Goal: Information Seeking & Learning: Learn about a topic

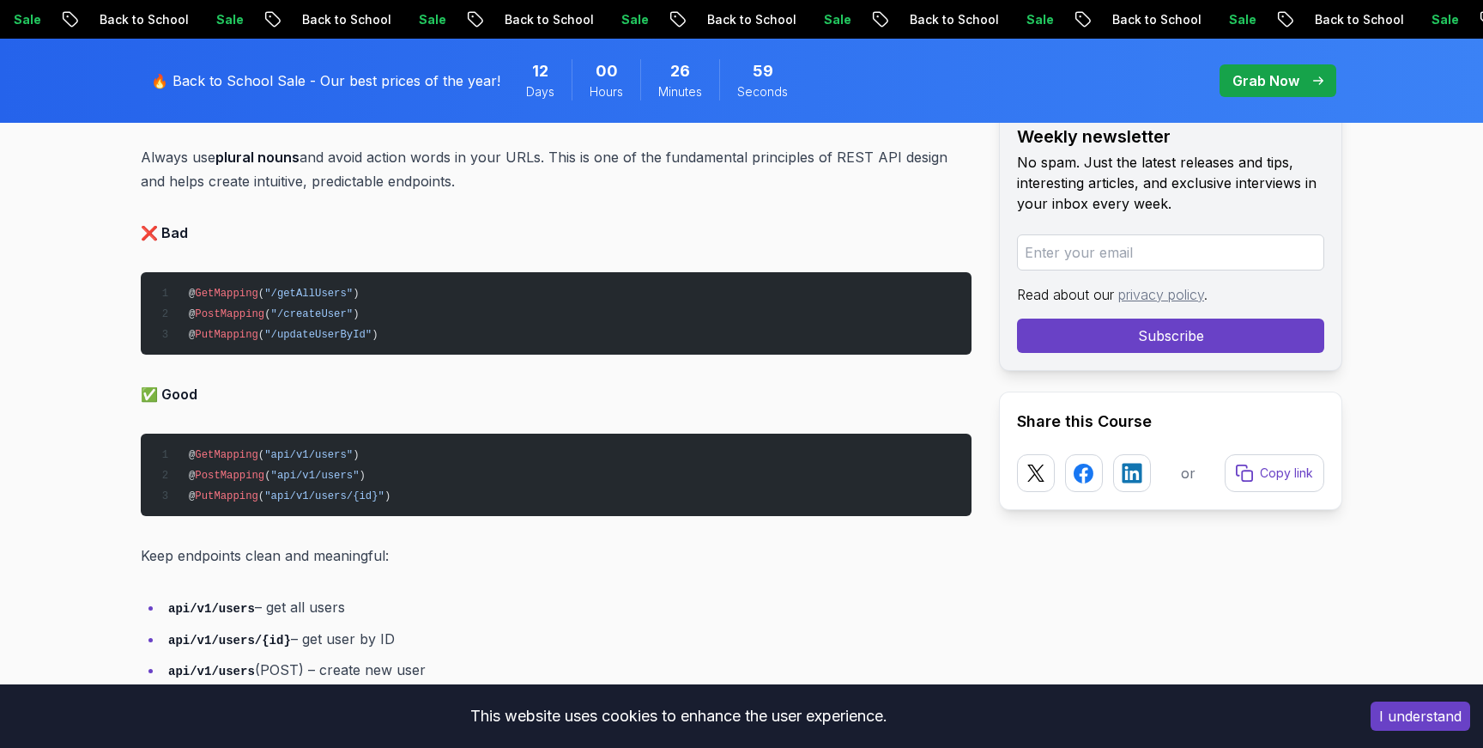
scroll to position [1745, 0]
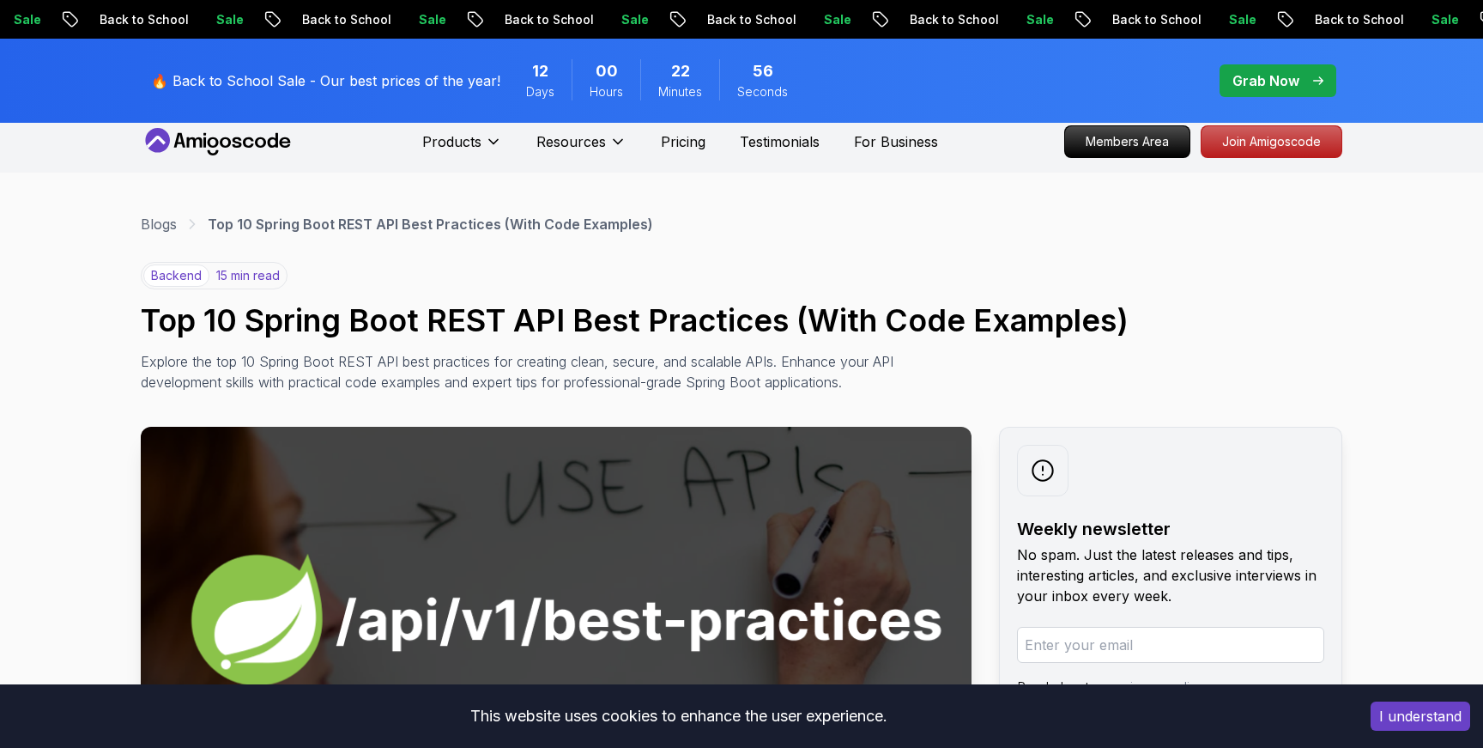
scroll to position [0, 0]
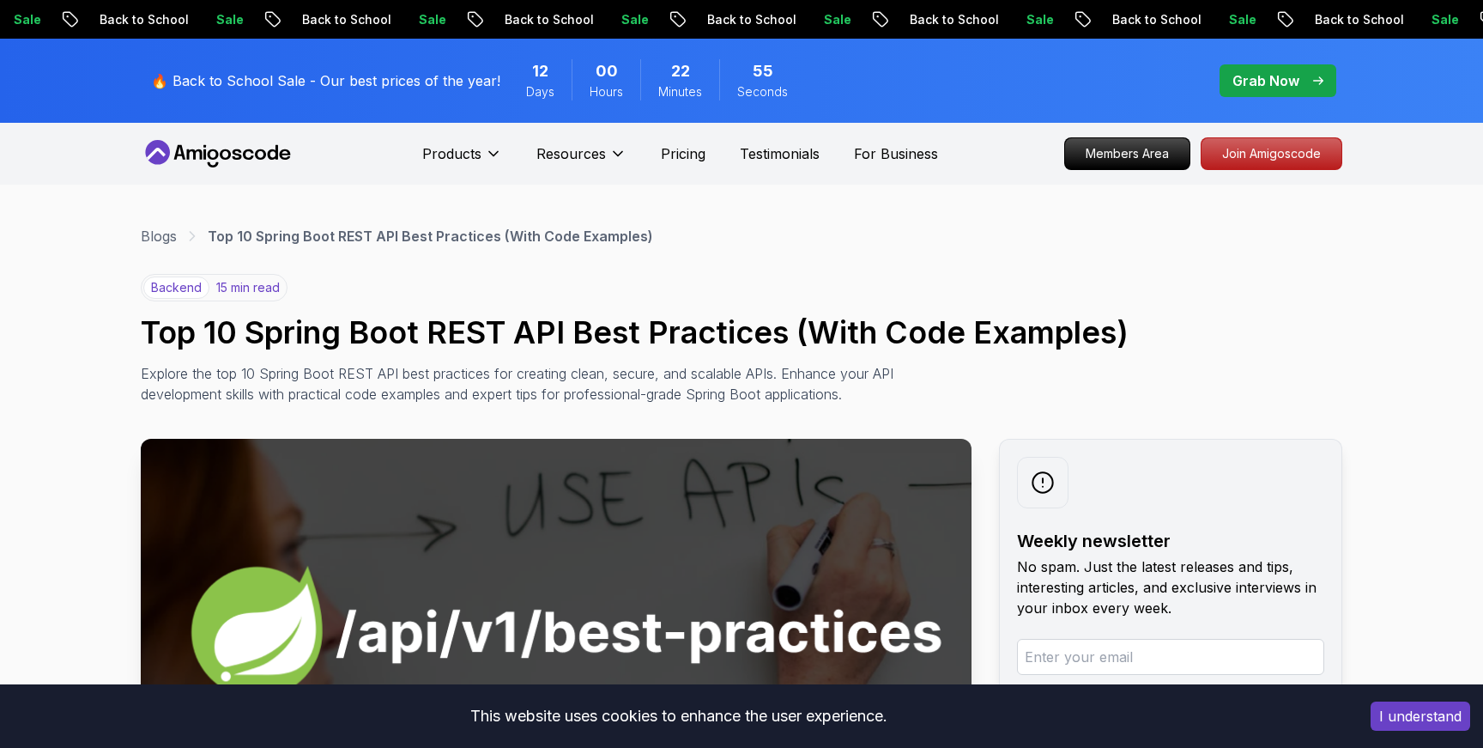
click at [688, 336] on h1 "Top 10 Spring Boot REST API Best Practices (With Code Examples)" at bounding box center [742, 332] width 1202 height 34
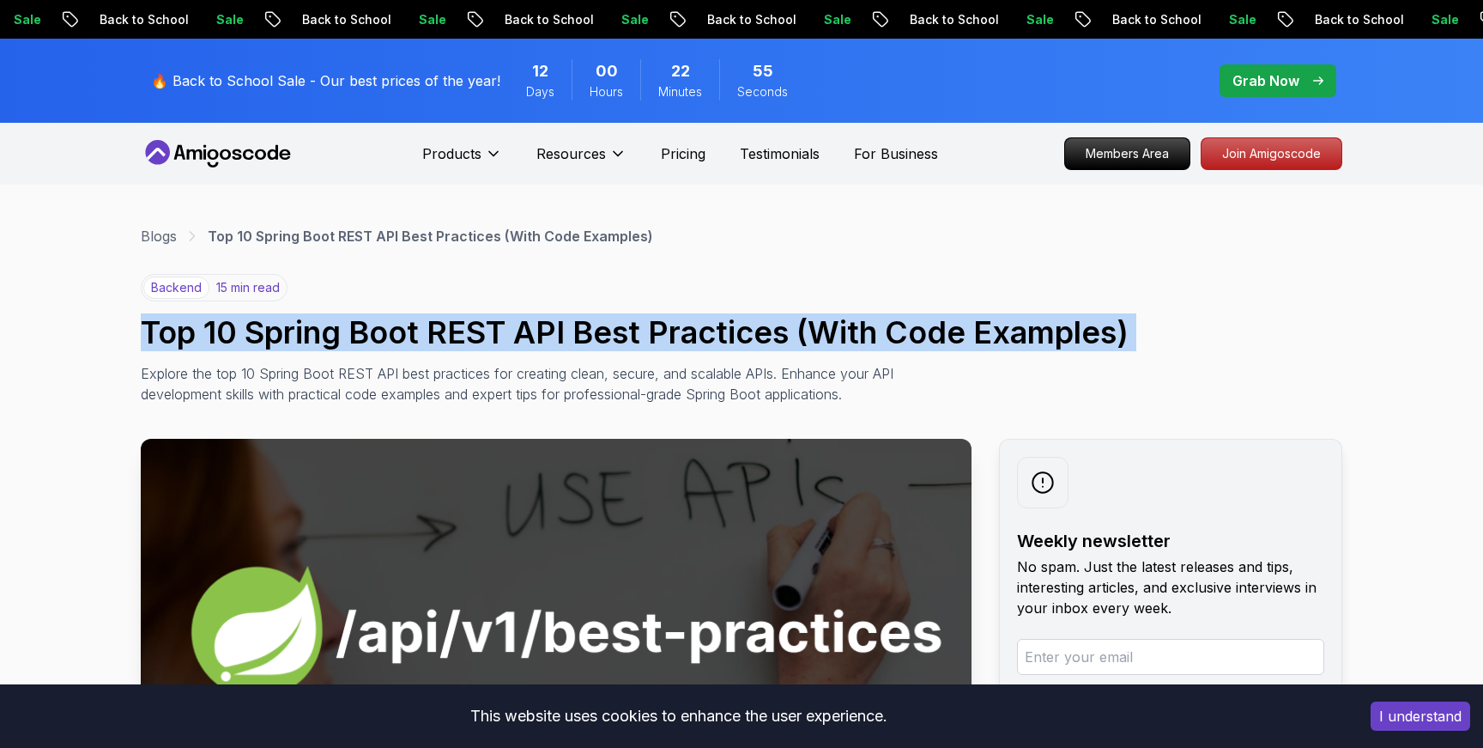
click at [688, 336] on h1 "Top 10 Spring Boot REST API Best Practices (With Code Examples)" at bounding box center [742, 332] width 1202 height 34
click at [711, 330] on h1 "Top 10 Spring Boot REST API Best Practices (With Code Examples)" at bounding box center [742, 332] width 1202 height 34
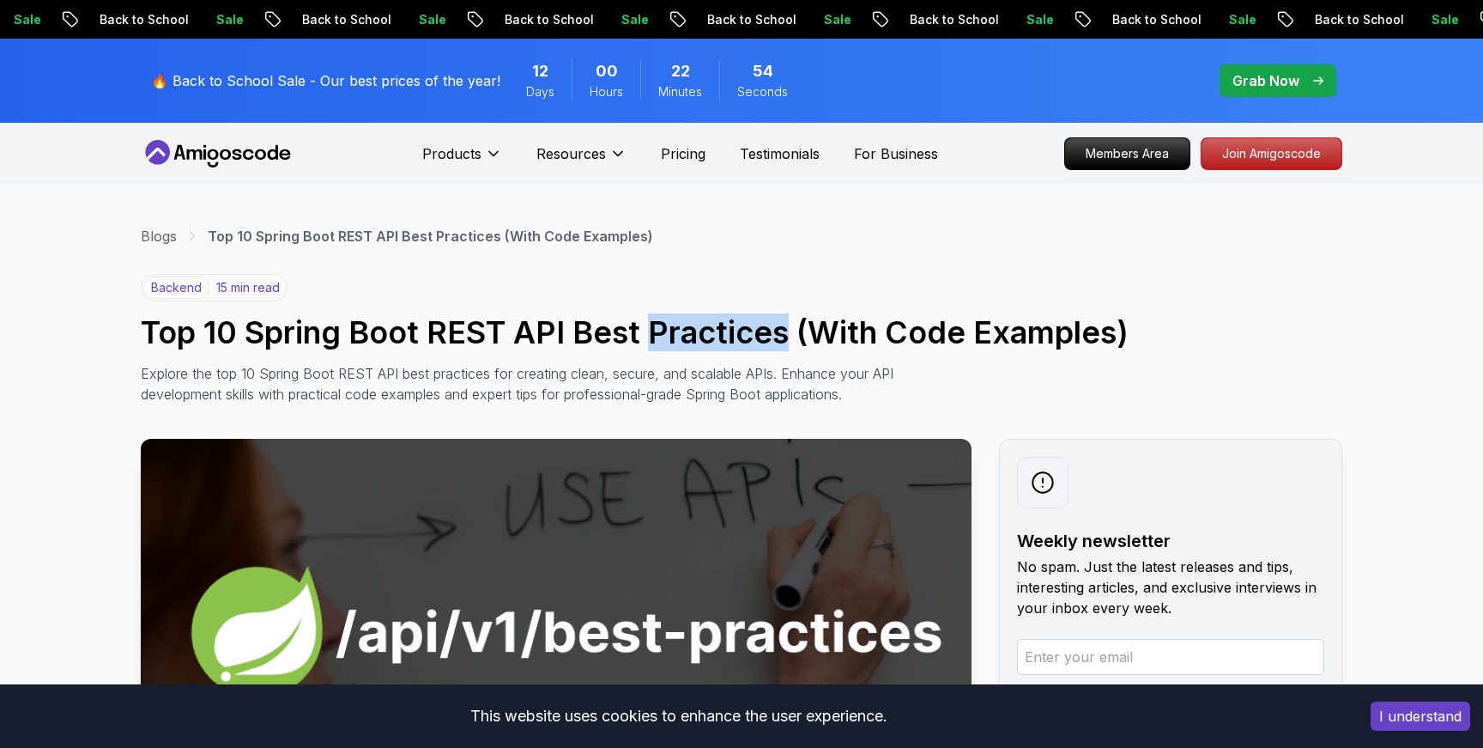
click at [711, 330] on h1 "Top 10 Spring Boot REST API Best Practices (With Code Examples)" at bounding box center [742, 332] width 1202 height 34
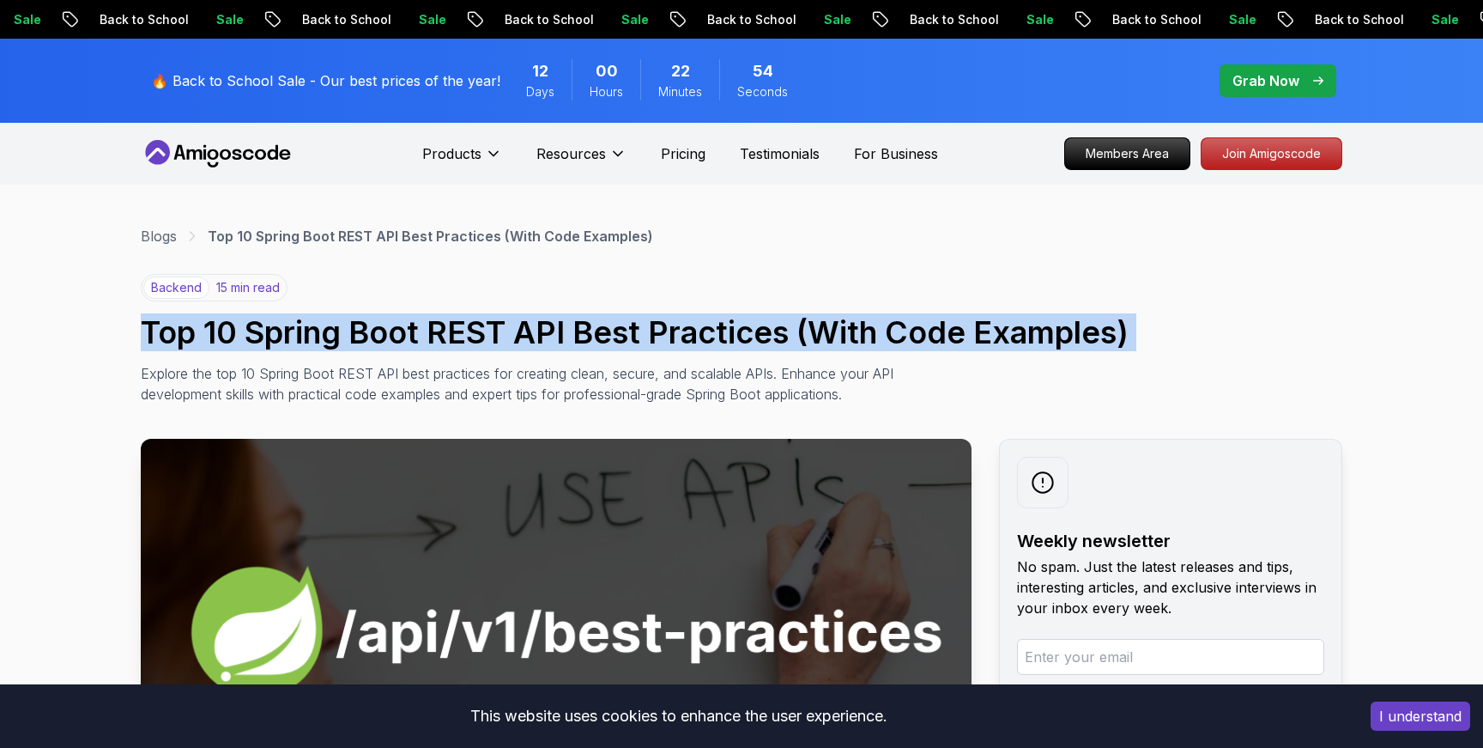
click at [711, 330] on h1 "Top 10 Spring Boot REST API Best Practices (With Code Examples)" at bounding box center [742, 332] width 1202 height 34
click at [656, 318] on h1 "Top 10 Spring Boot REST API Best Practices (With Code Examples)" at bounding box center [742, 332] width 1202 height 34
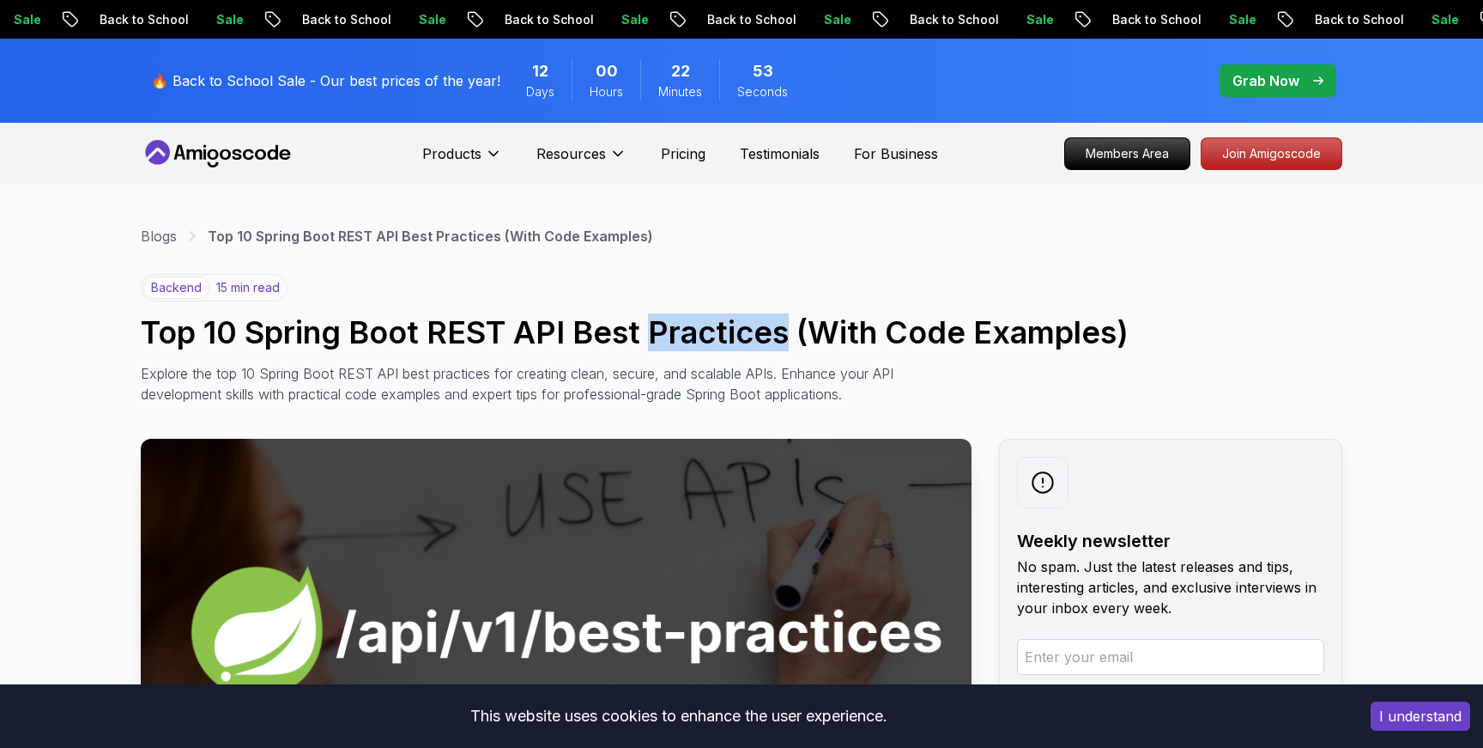
click at [656, 318] on h1 "Top 10 Spring Boot REST API Best Practices (With Code Examples)" at bounding box center [742, 332] width 1202 height 34
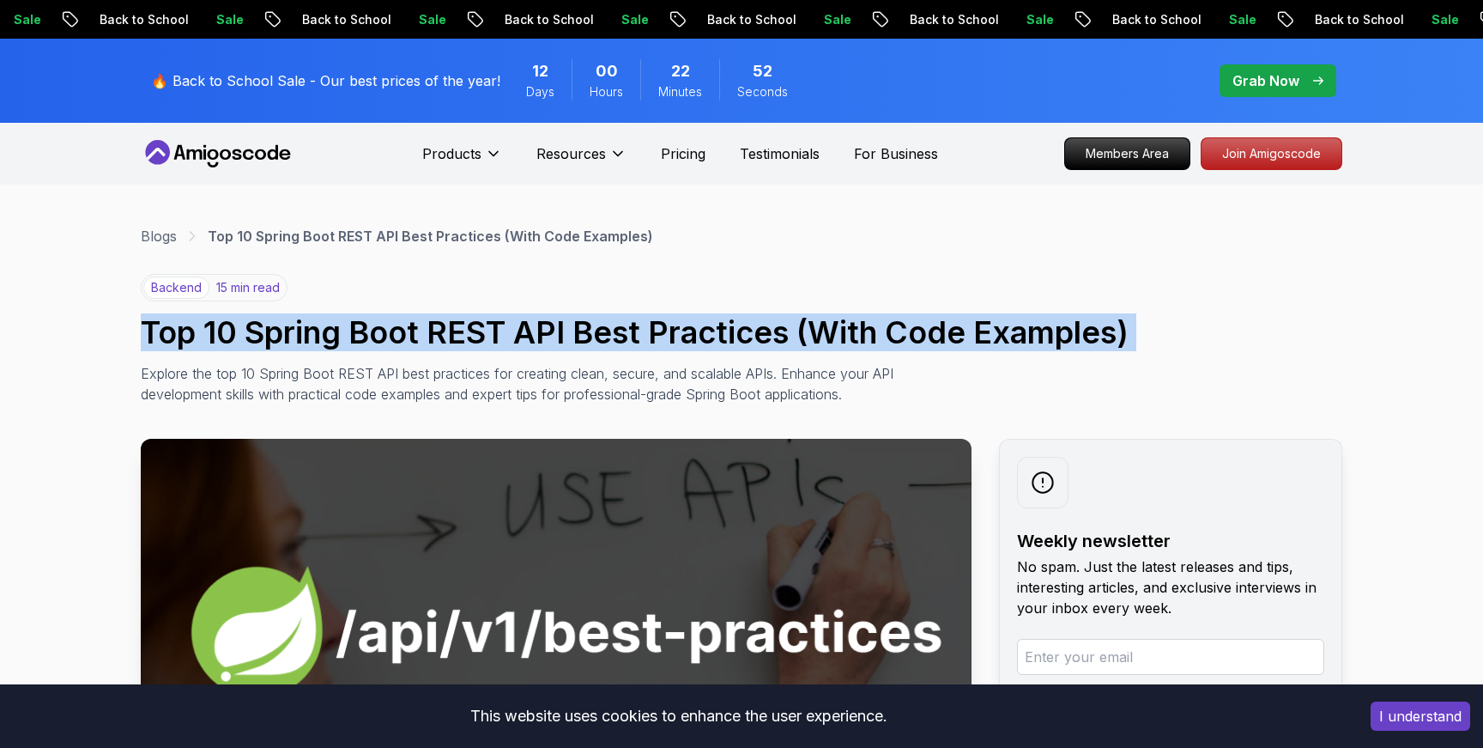
click at [656, 318] on h1 "Top 10 Spring Boot REST API Best Practices (With Code Examples)" at bounding box center [742, 332] width 1202 height 34
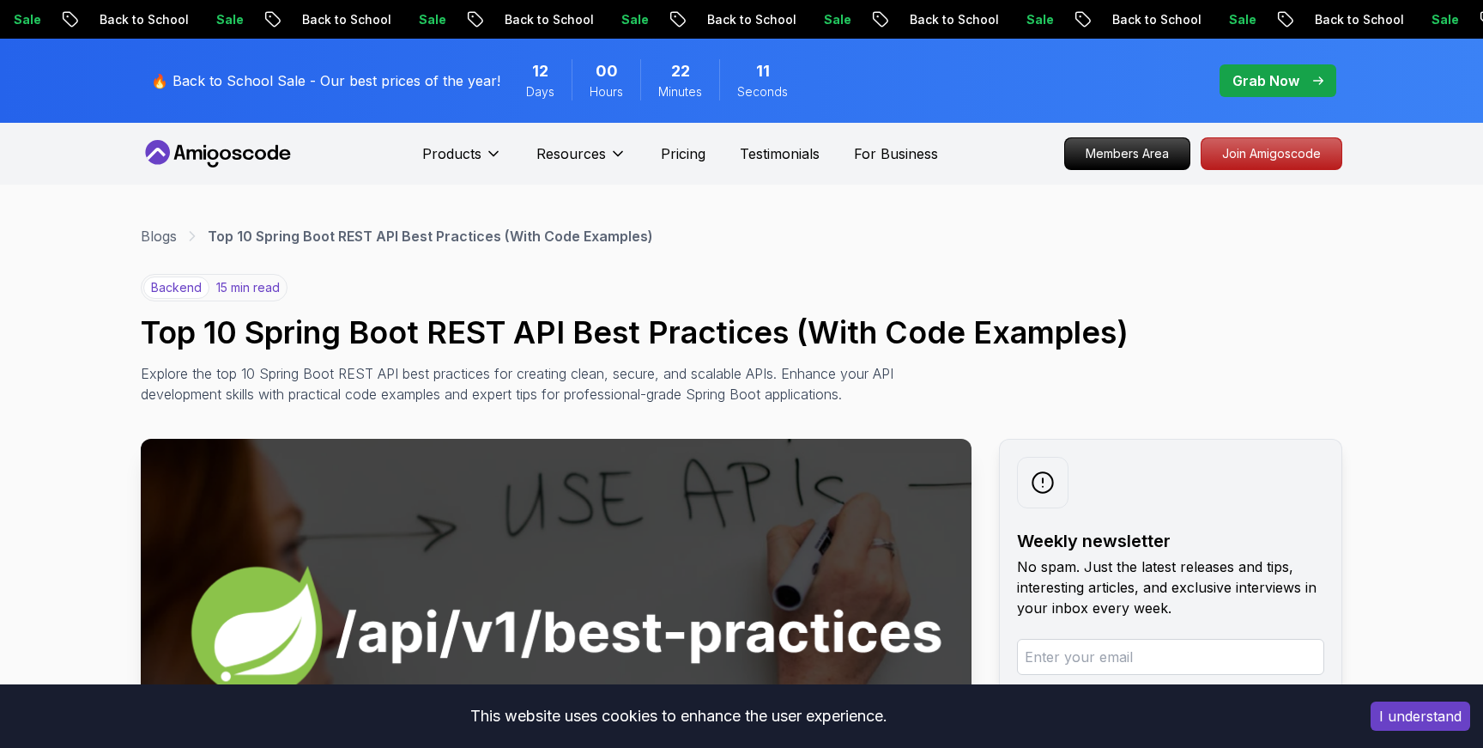
click at [677, 280] on div "backend 15 min read Top 10 Spring Boot REST API Best Practices (With Code Examp…" at bounding box center [742, 339] width 1202 height 130
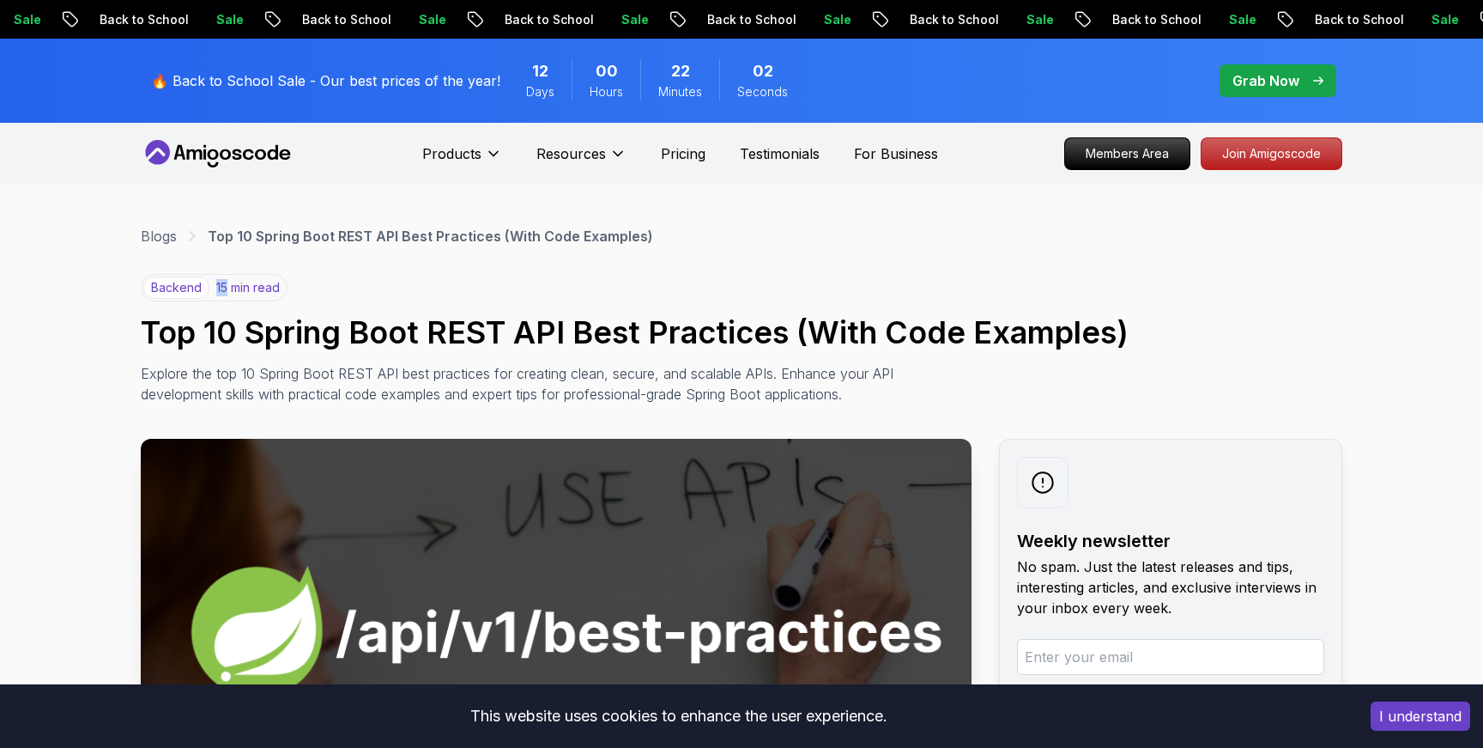
click at [669, 328] on h1 "Top 10 Spring Boot REST API Best Practices (With Code Examples)" at bounding box center [742, 332] width 1202 height 34
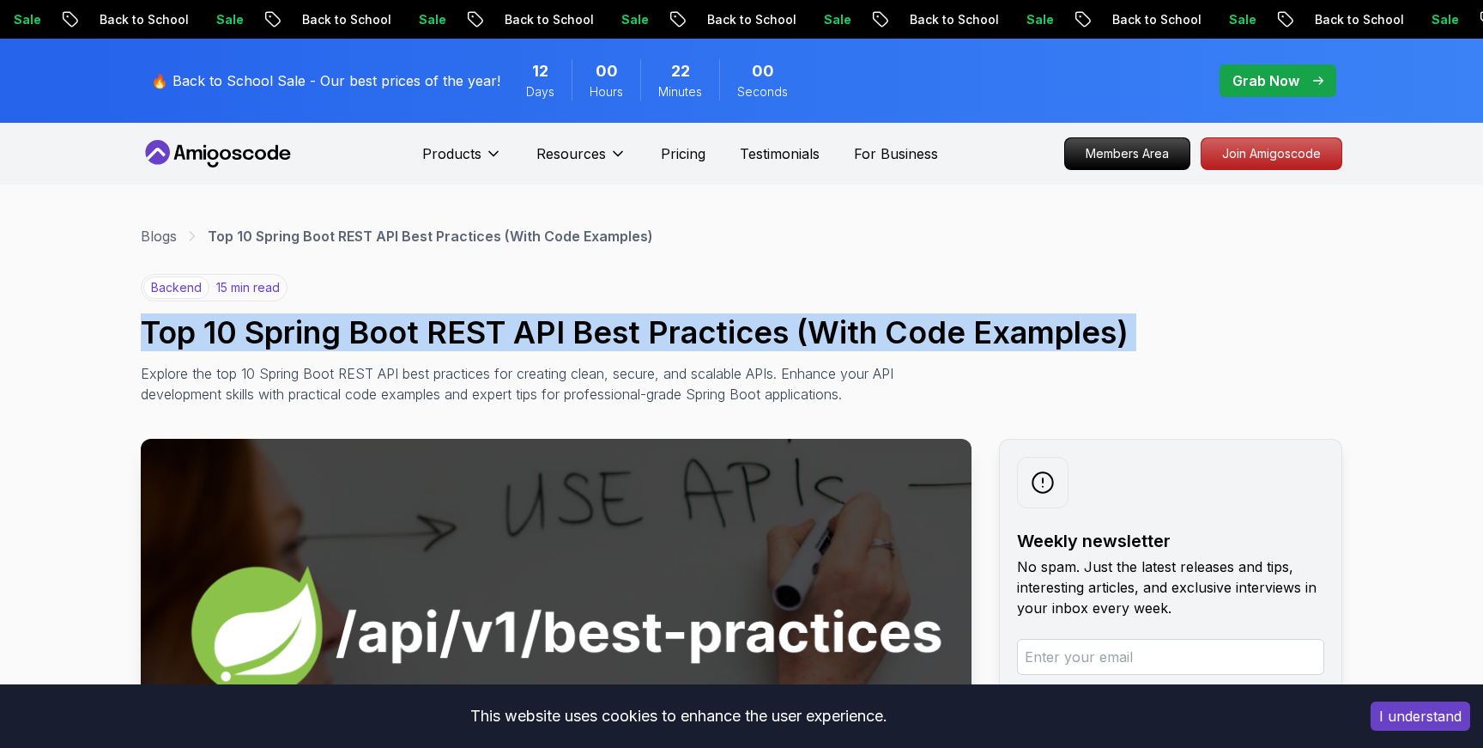
click at [669, 328] on h1 "Top 10 Spring Boot REST API Best Practices (With Code Examples)" at bounding box center [742, 332] width 1202 height 34
click at [651, 332] on h1 "Top 10 Spring Boot REST API Best Practices (With Code Examples)" at bounding box center [742, 332] width 1202 height 34
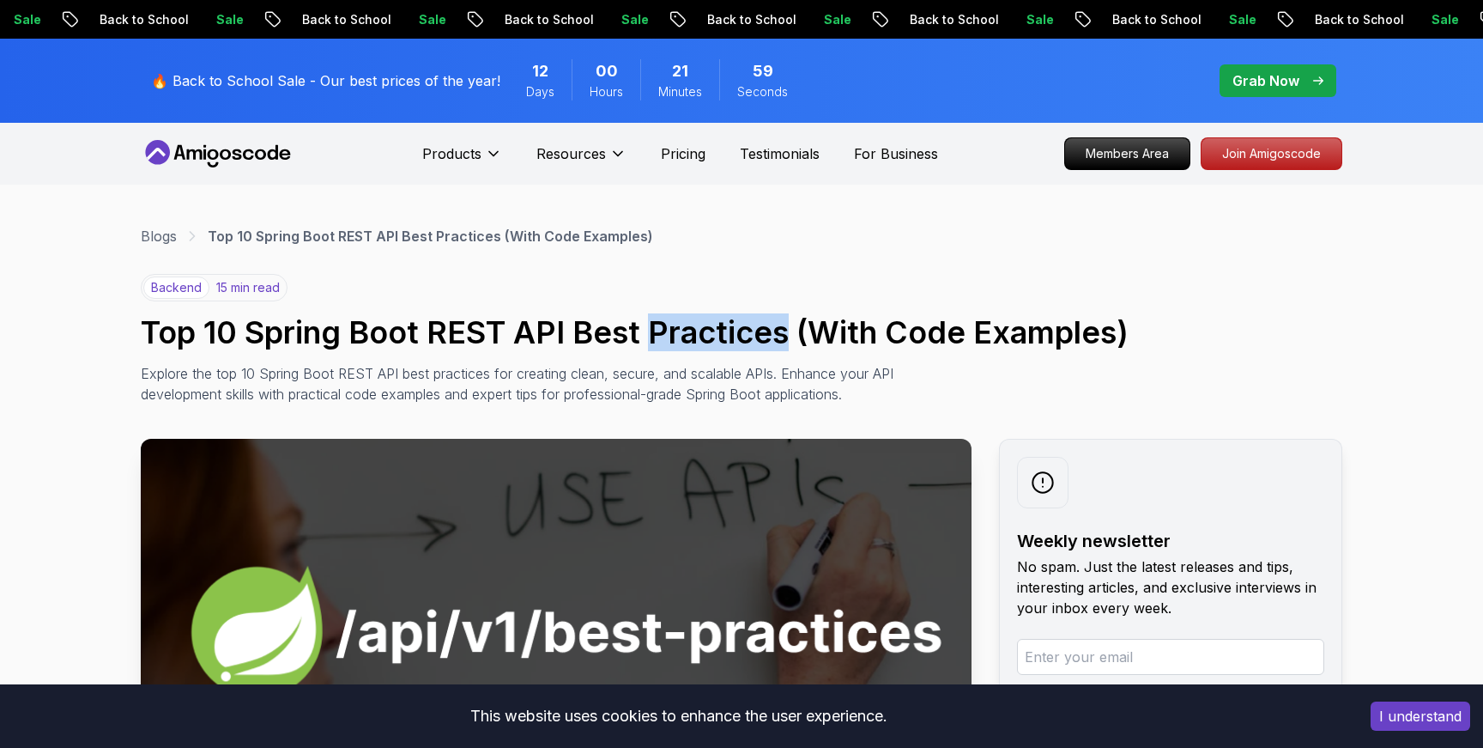
click at [651, 332] on h1 "Top 10 Spring Boot REST API Best Practices (With Code Examples)" at bounding box center [742, 332] width 1202 height 34
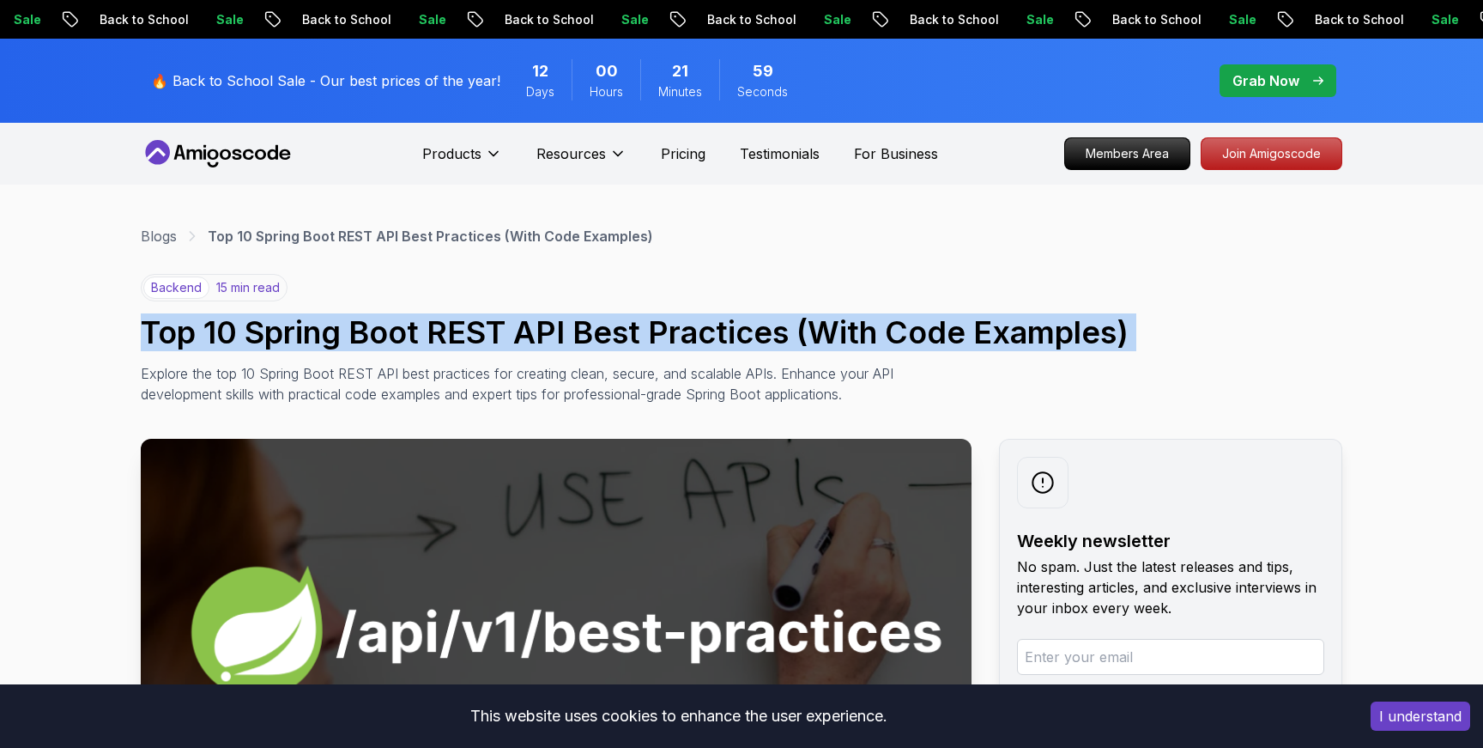
click at [651, 332] on h1 "Top 10 Spring Boot REST API Best Practices (With Code Examples)" at bounding box center [742, 332] width 1202 height 34
click at [633, 330] on h1 "Top 10 Spring Boot REST API Best Practices (With Code Examples)" at bounding box center [742, 332] width 1202 height 34
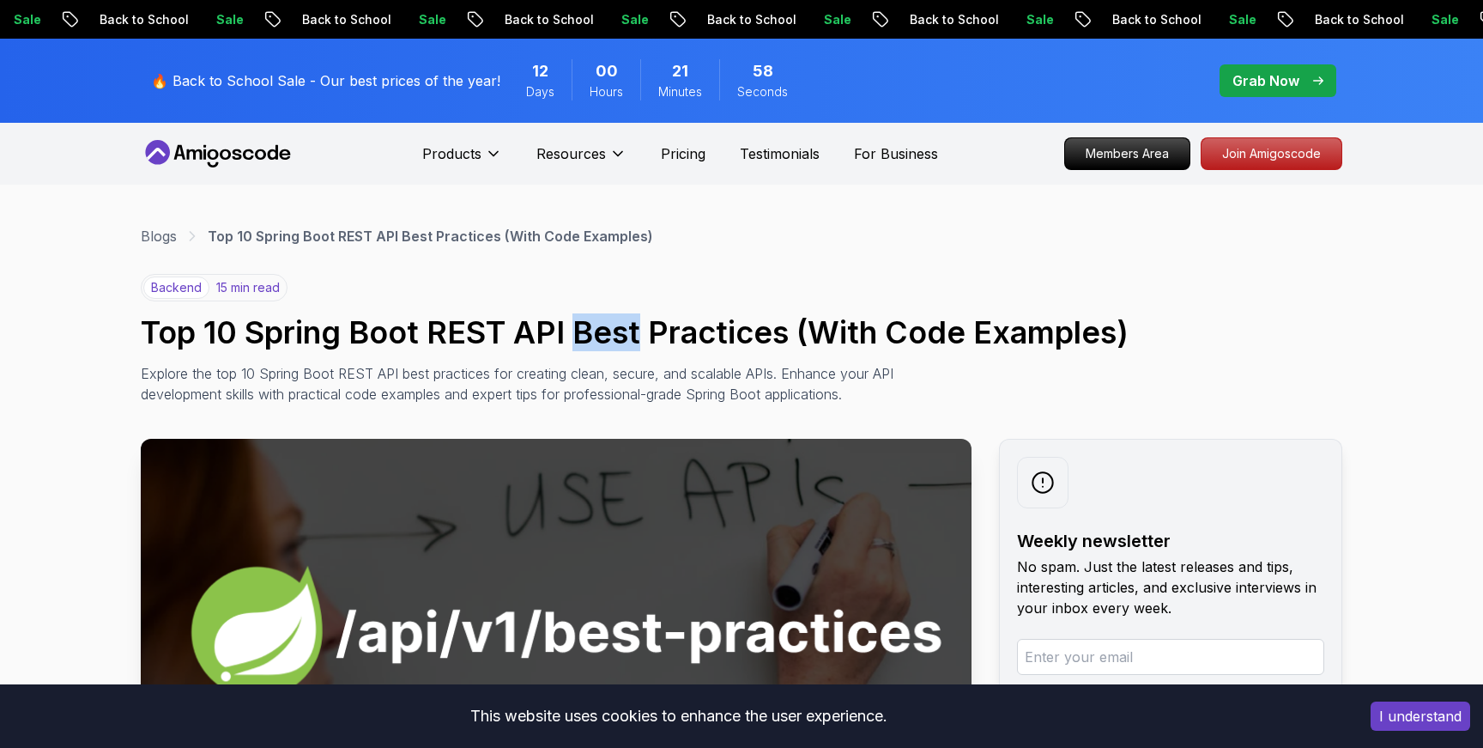
click at [633, 330] on h1 "Top 10 Spring Boot REST API Best Practices (With Code Examples)" at bounding box center [742, 332] width 1202 height 34
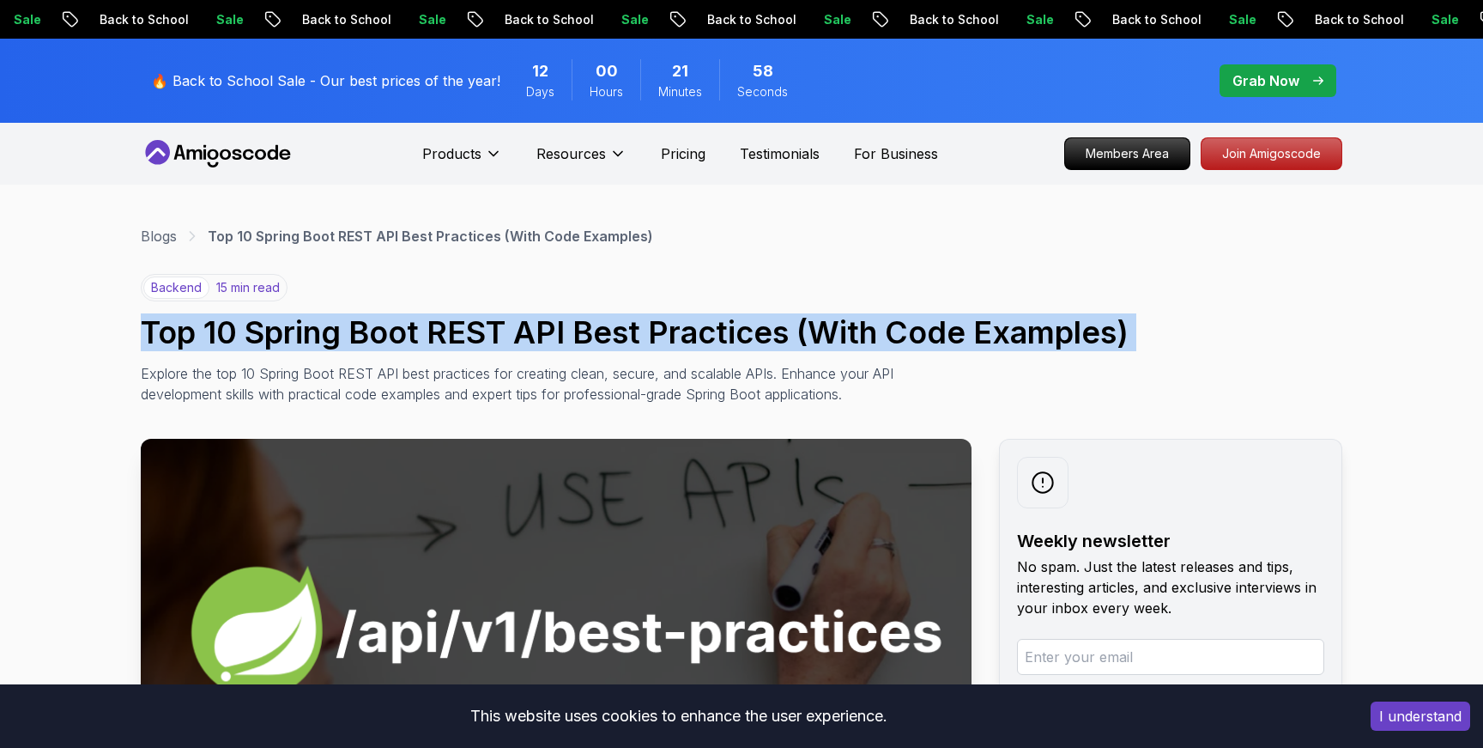
click at [633, 330] on h1 "Top 10 Spring Boot REST API Best Practices (With Code Examples)" at bounding box center [742, 332] width 1202 height 34
click at [631, 330] on h1 "Top 10 Spring Boot REST API Best Practices (With Code Examples)" at bounding box center [742, 332] width 1202 height 34
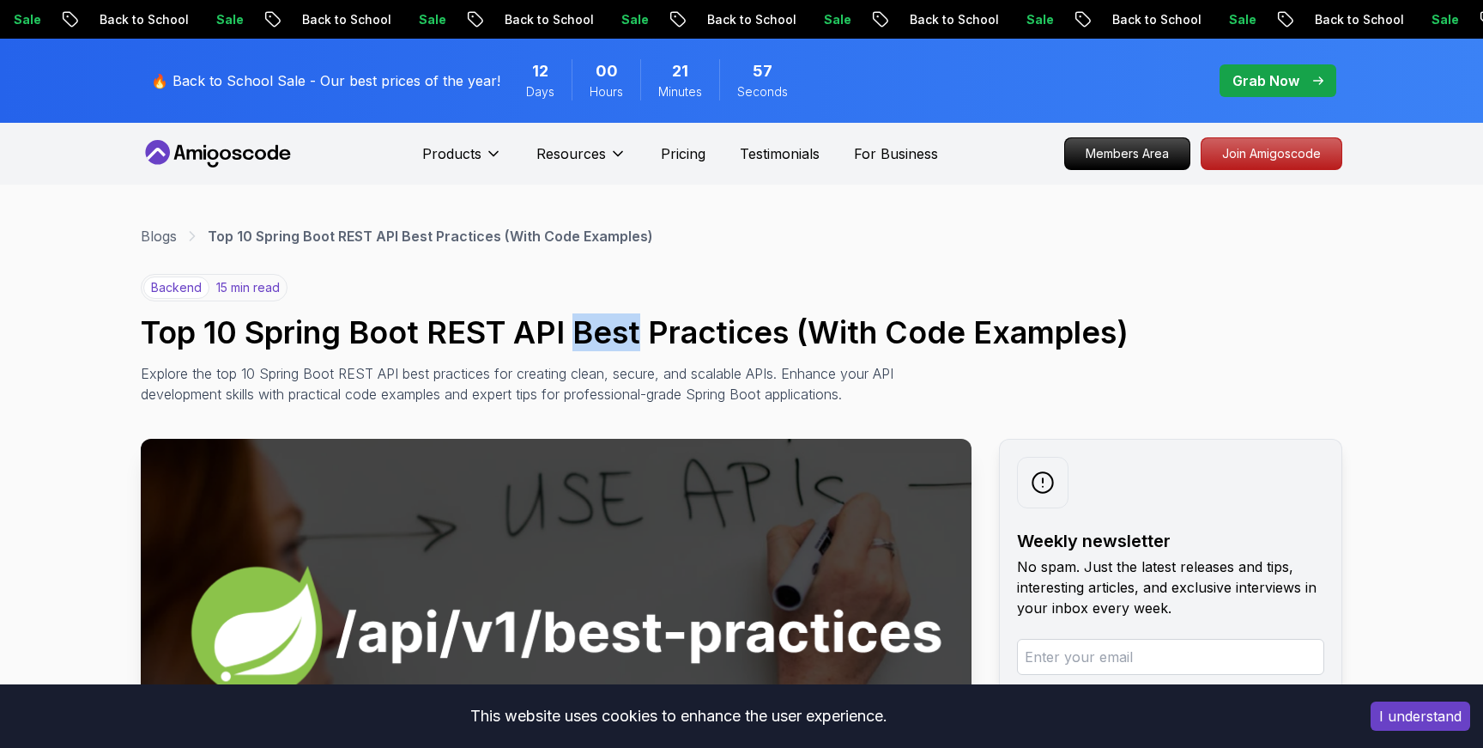
click at [631, 330] on h1 "Top 10 Spring Boot REST API Best Practices (With Code Examples)" at bounding box center [742, 332] width 1202 height 34
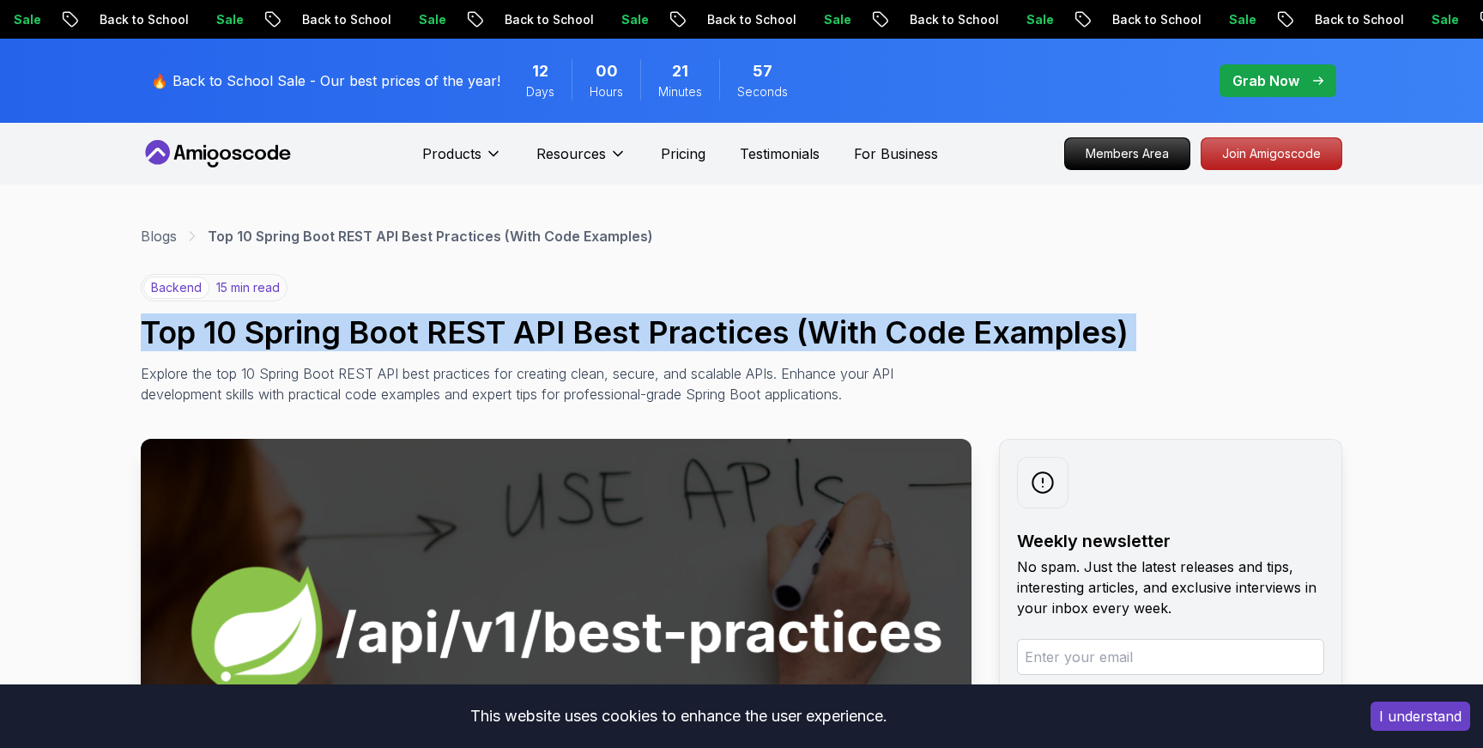
click at [631, 330] on h1 "Top 10 Spring Boot REST API Best Practices (With Code Examples)" at bounding box center [742, 332] width 1202 height 34
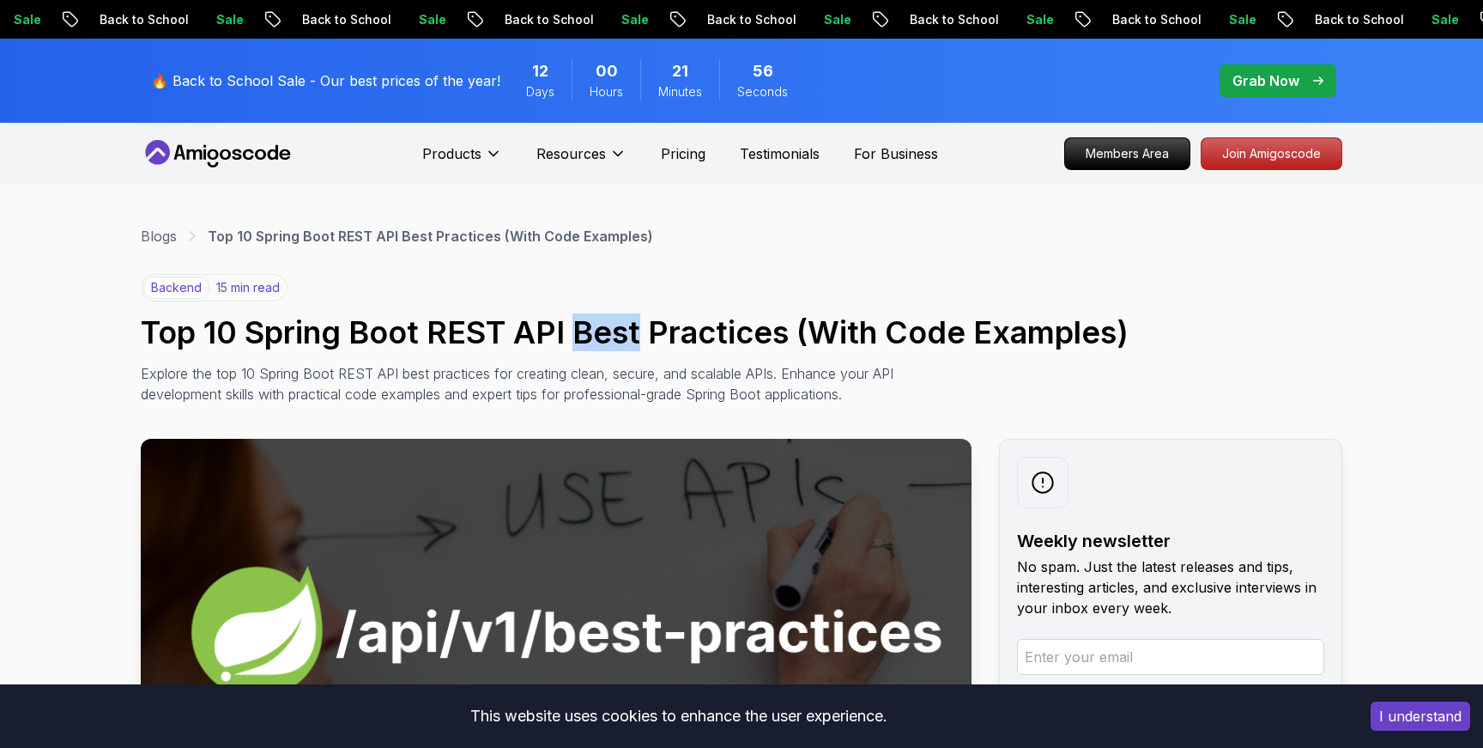
click at [631, 330] on h1 "Top 10 Spring Boot REST API Best Practices (With Code Examples)" at bounding box center [742, 332] width 1202 height 34
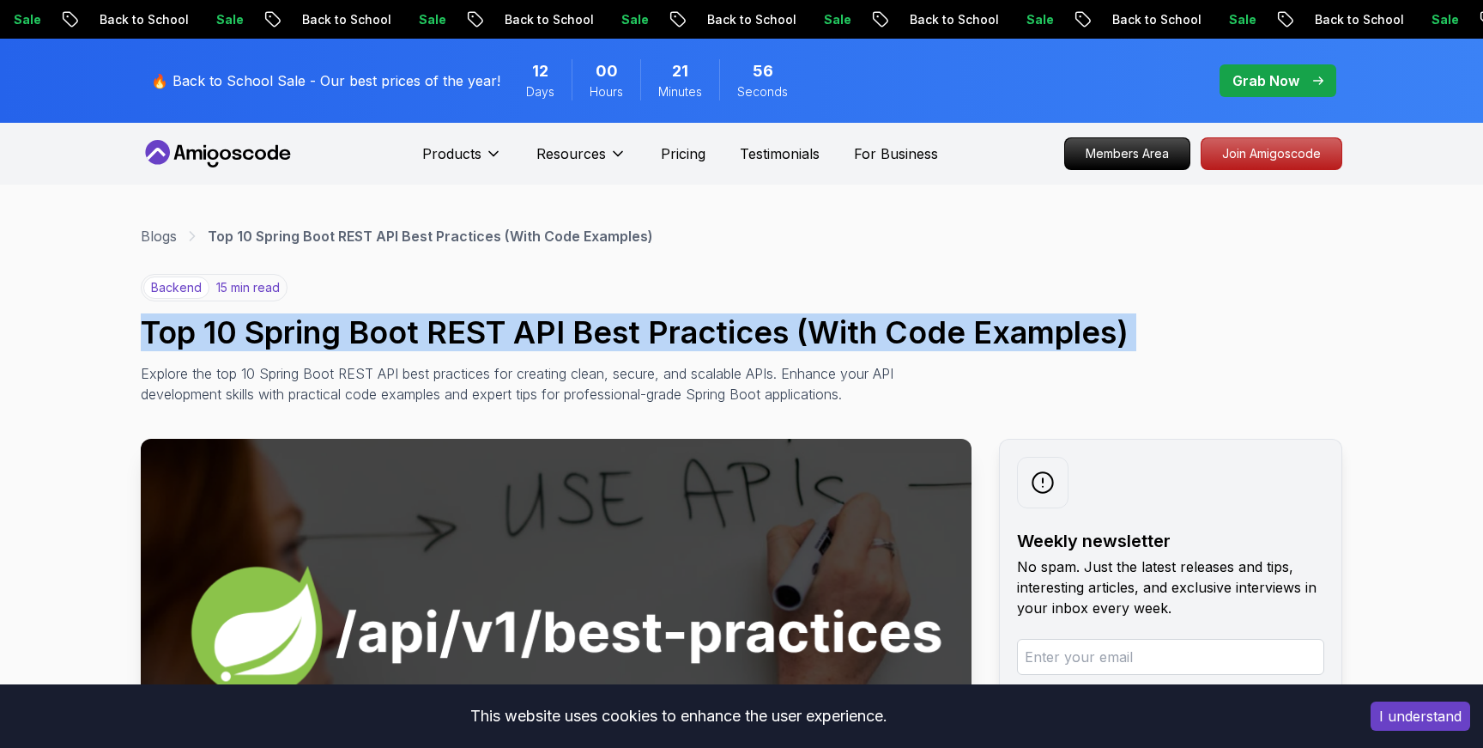
click at [631, 330] on h1 "Top 10 Spring Boot REST API Best Practices (With Code Examples)" at bounding box center [742, 332] width 1202 height 34
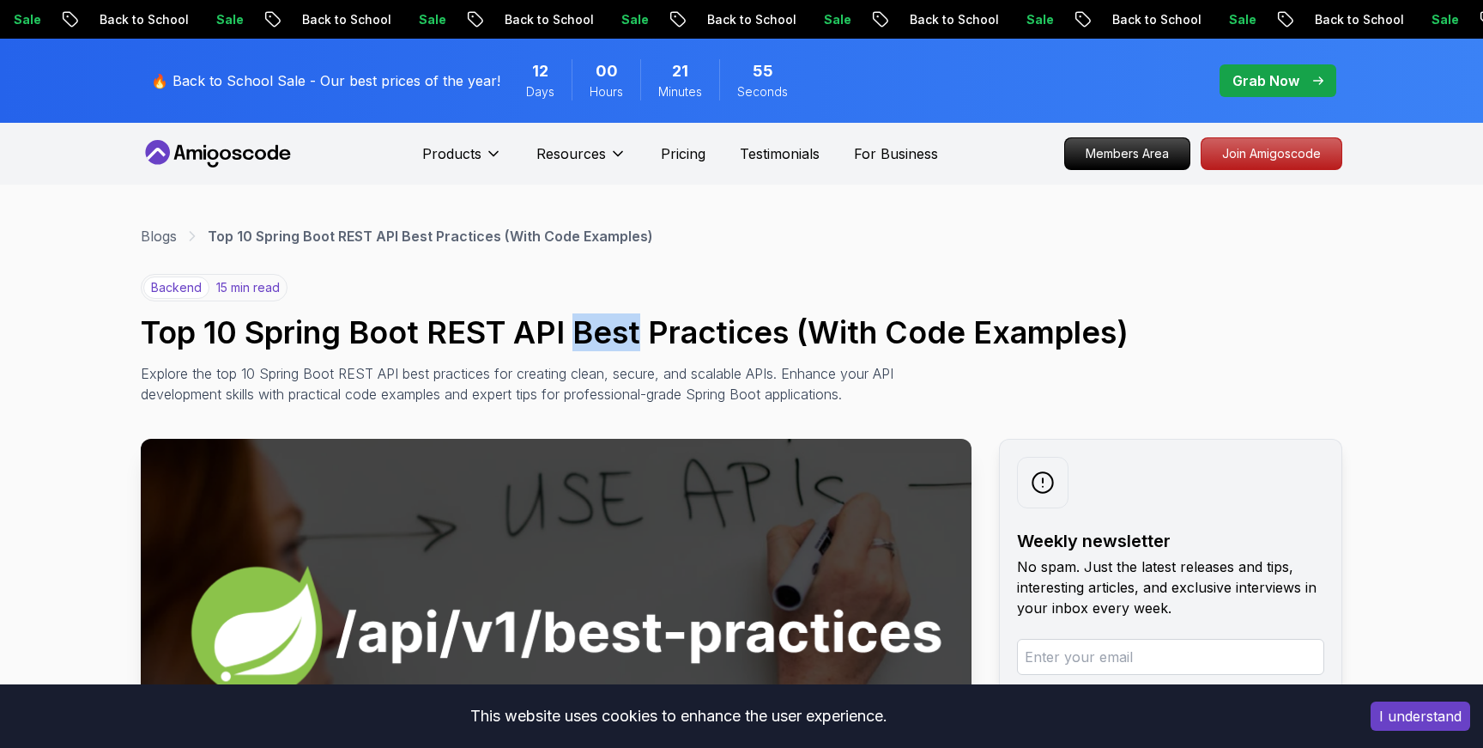
click at [631, 330] on h1 "Top 10 Spring Boot REST API Best Practices (With Code Examples)" at bounding box center [742, 332] width 1202 height 34
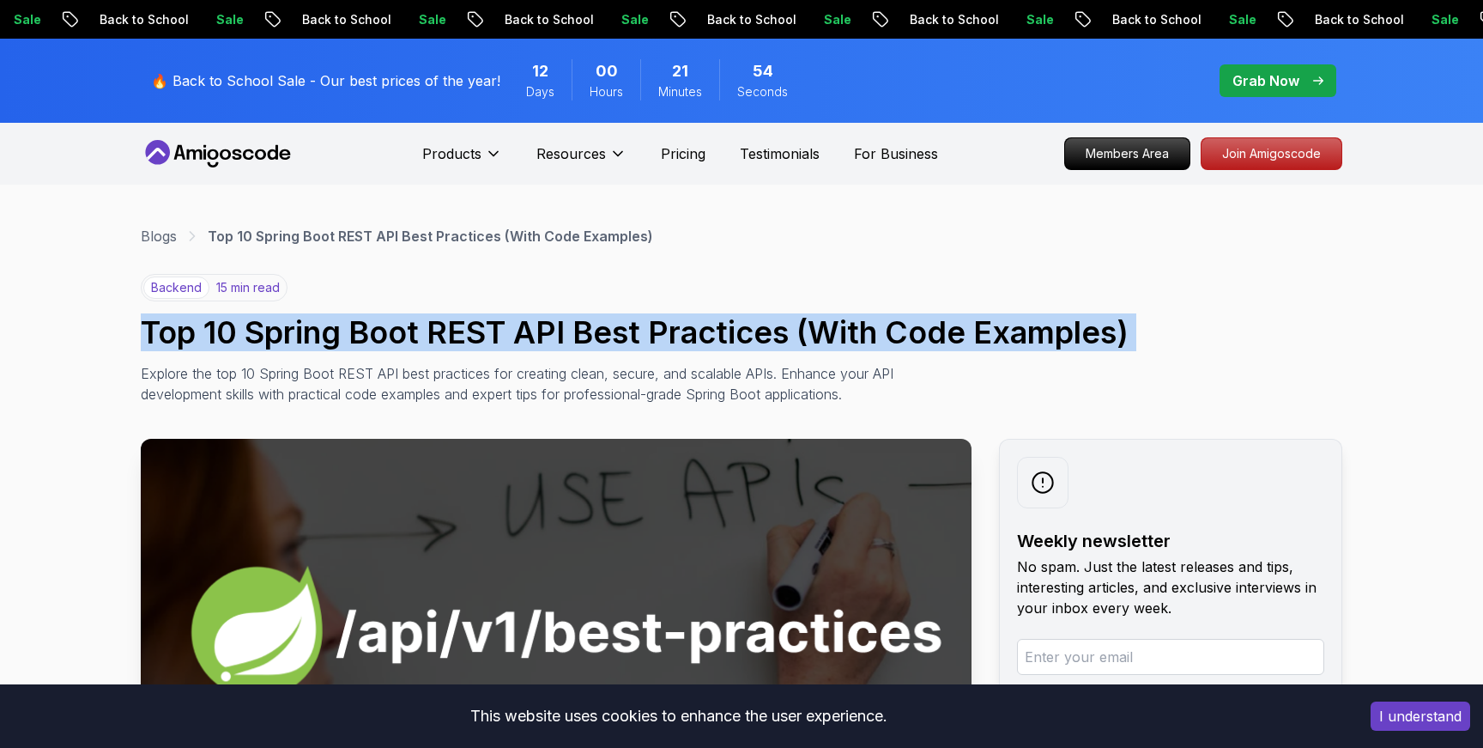
click at [631, 330] on h1 "Top 10 Spring Boot REST API Best Practices (With Code Examples)" at bounding box center [742, 332] width 1202 height 34
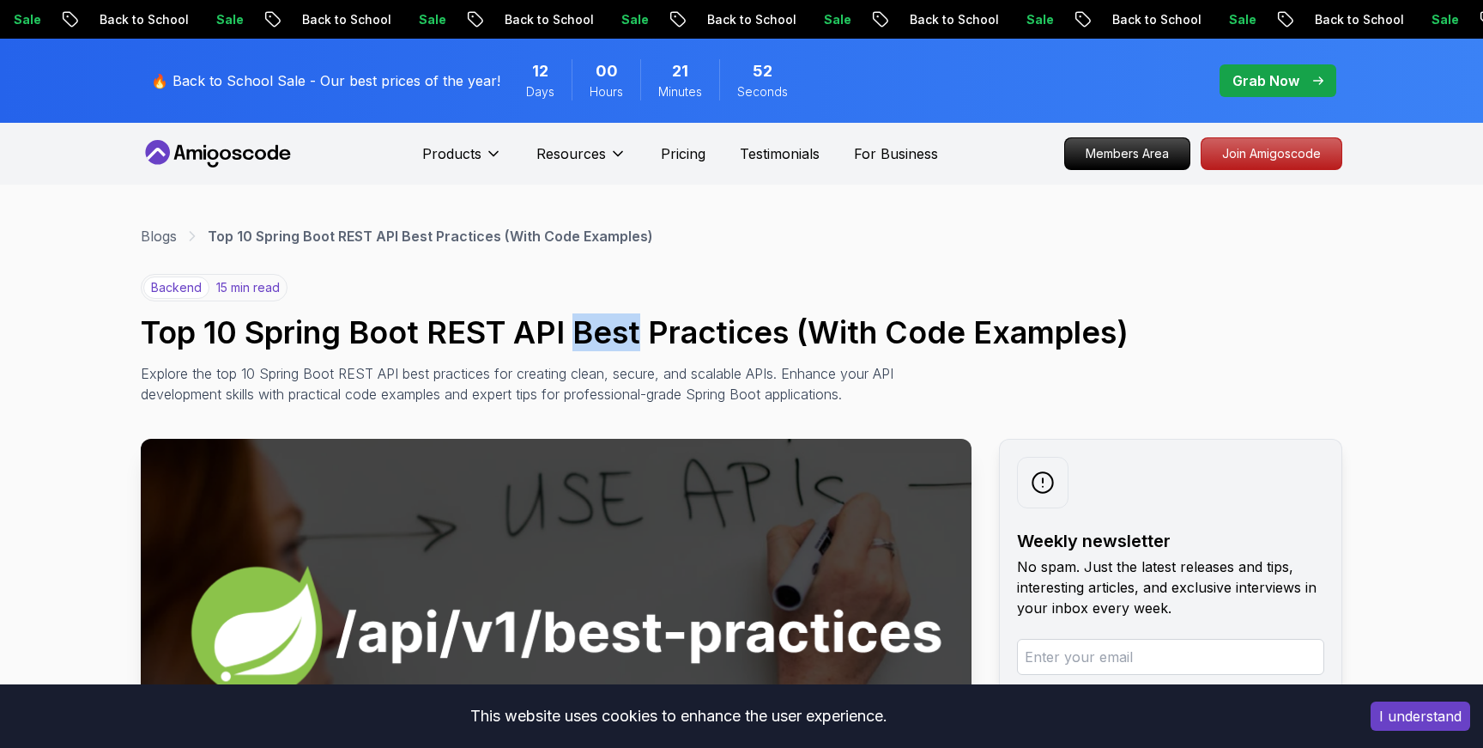
click at [631, 330] on h1 "Top 10 Spring Boot REST API Best Practices (With Code Examples)" at bounding box center [742, 332] width 1202 height 34
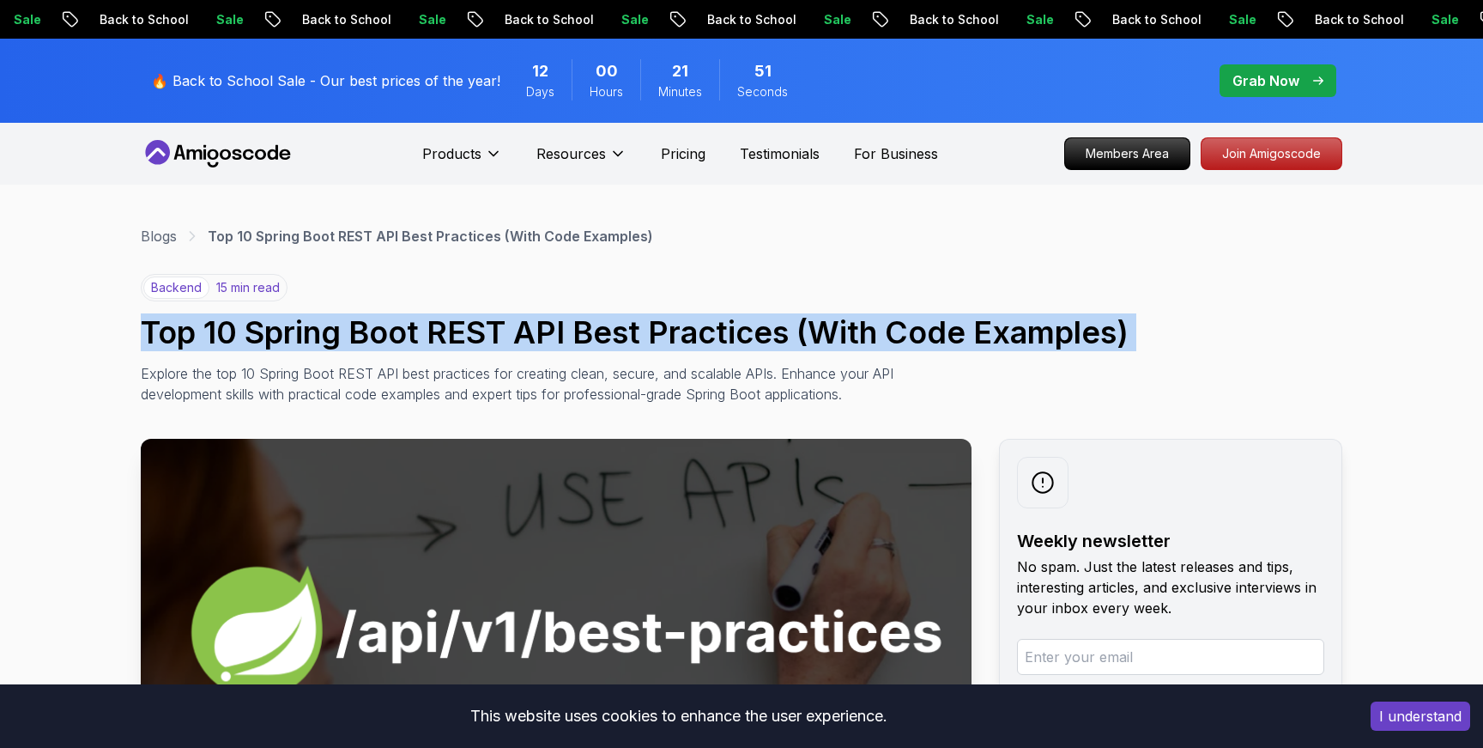
click at [631, 330] on h1 "Top 10 Spring Boot REST API Best Practices (With Code Examples)" at bounding box center [742, 332] width 1202 height 34
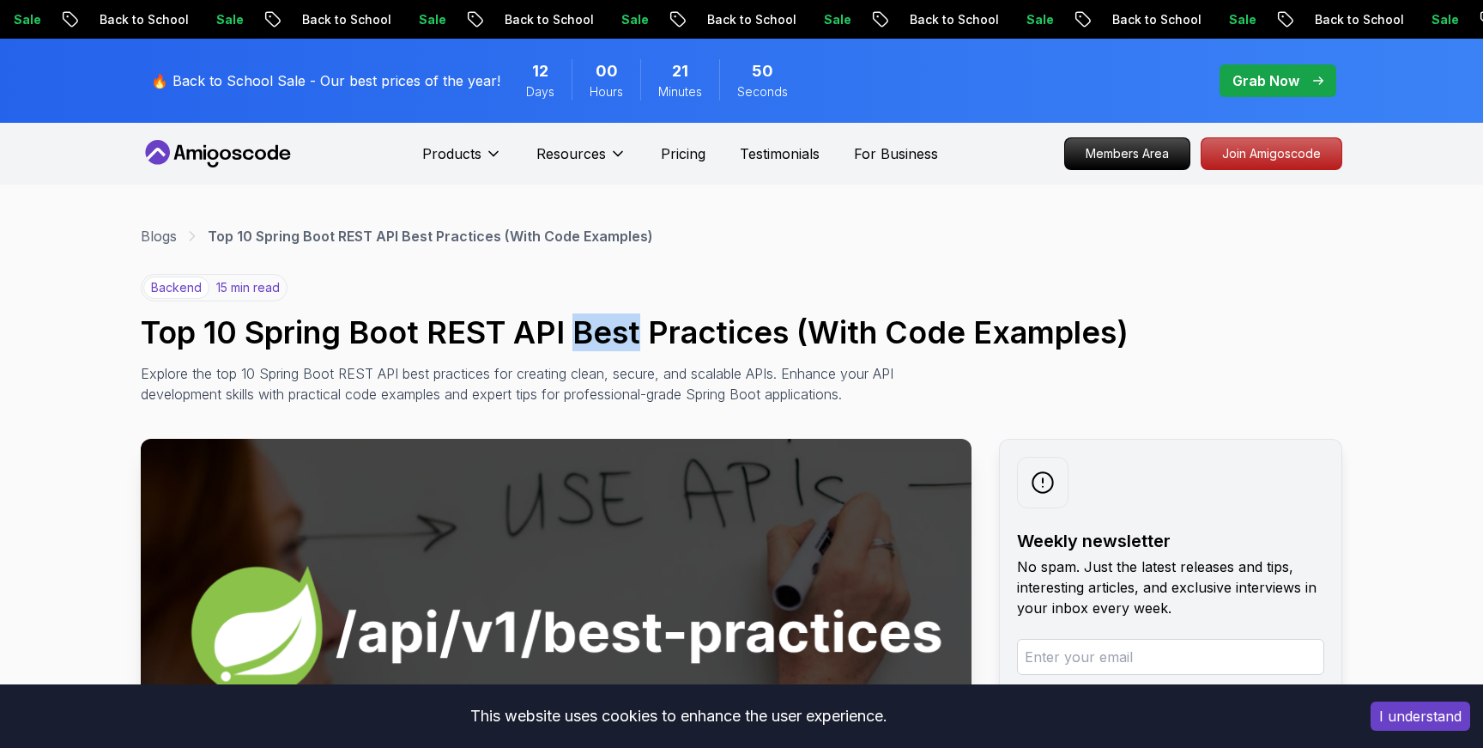
click at [631, 330] on h1 "Top 10 Spring Boot REST API Best Practices (With Code Examples)" at bounding box center [742, 332] width 1202 height 34
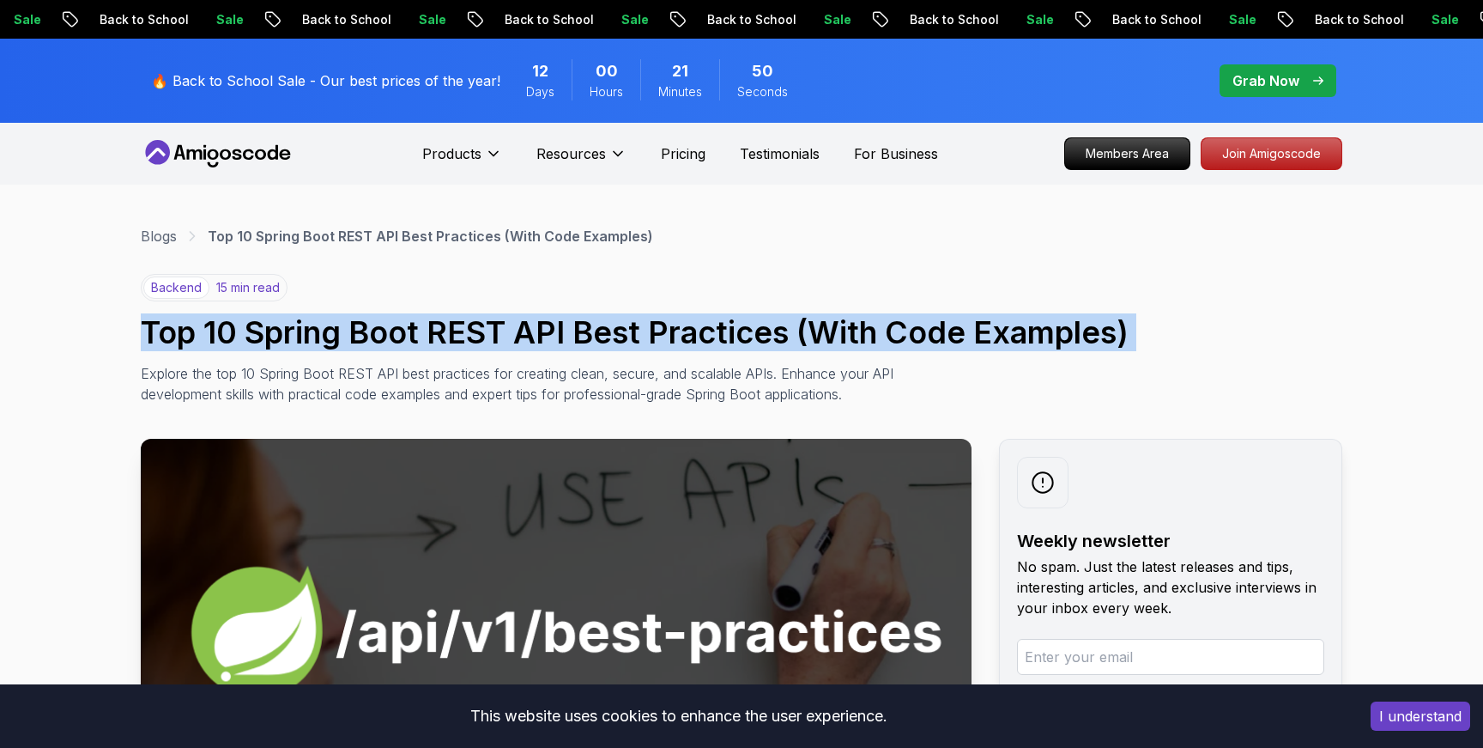
click at [631, 330] on h1 "Top 10 Spring Boot REST API Best Practices (With Code Examples)" at bounding box center [742, 332] width 1202 height 34
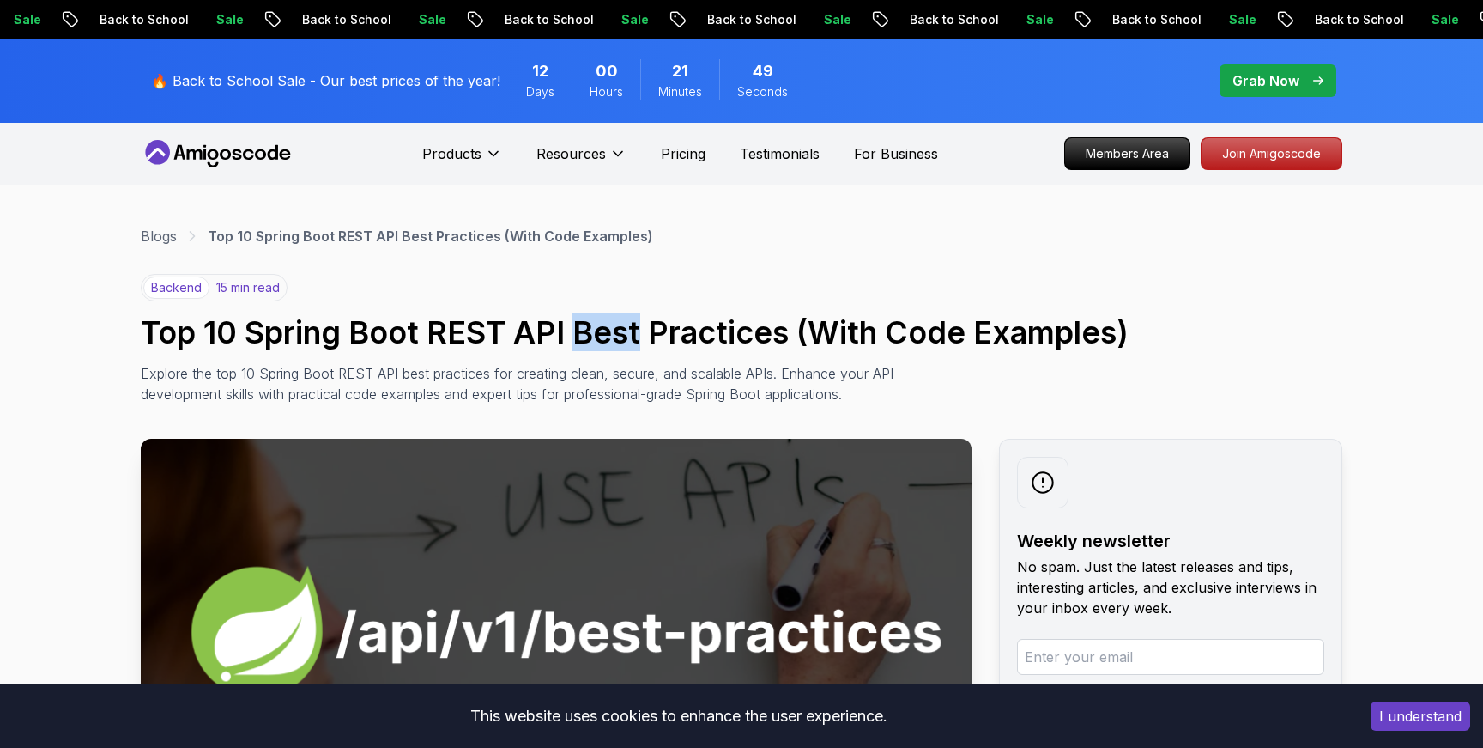
click at [631, 330] on h1 "Top 10 Spring Boot REST API Best Practices (With Code Examples)" at bounding box center [742, 332] width 1202 height 34
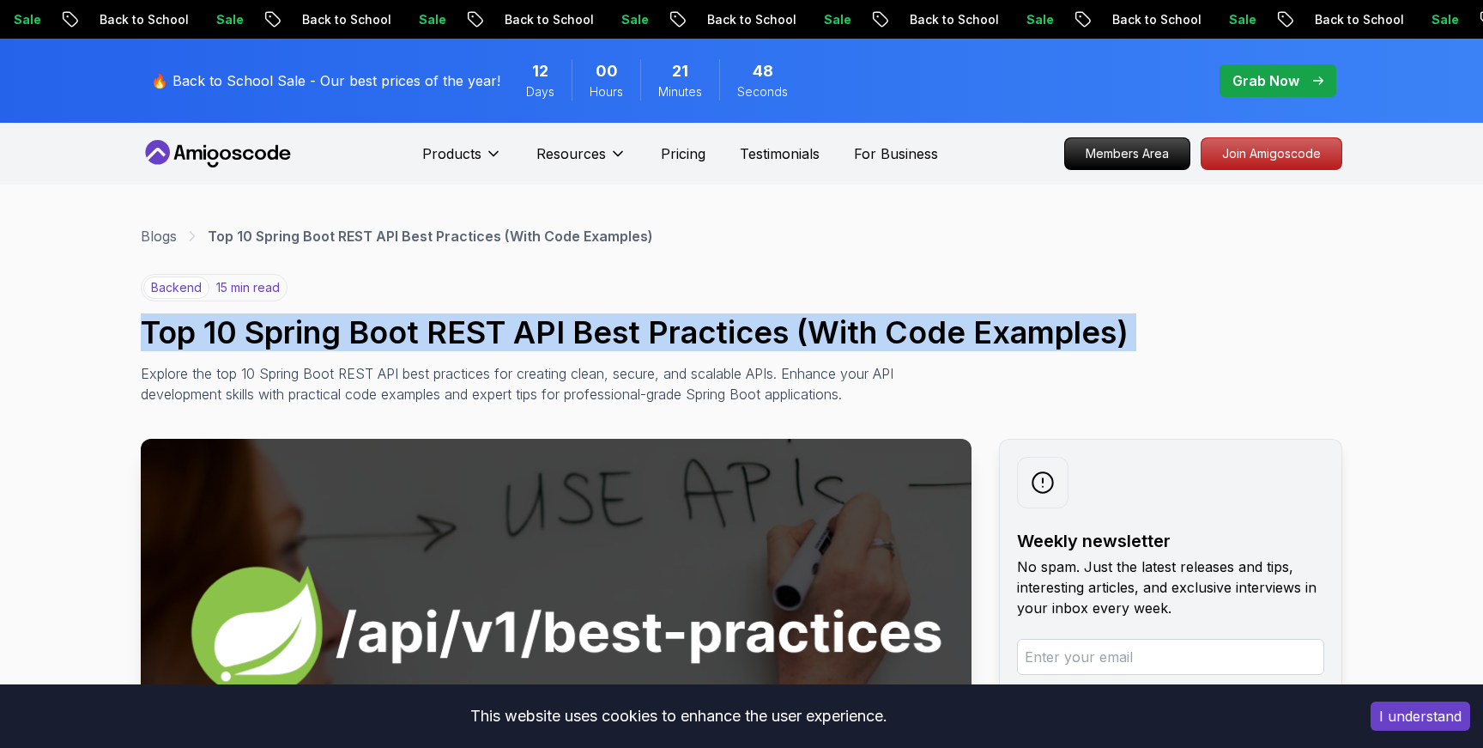
click at [631, 330] on h1 "Top 10 Spring Boot REST API Best Practices (With Code Examples)" at bounding box center [742, 332] width 1202 height 34
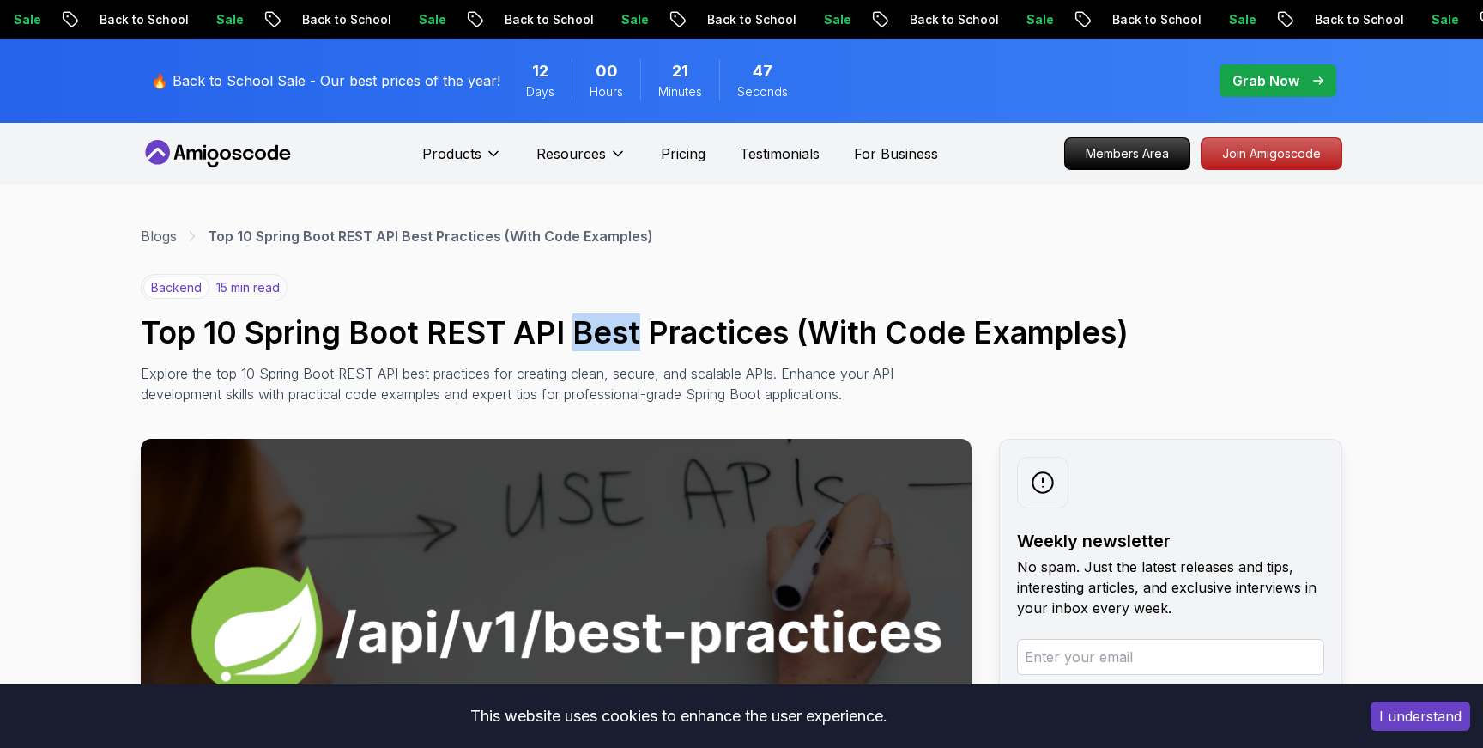
click at [631, 330] on h1 "Top 10 Spring Boot REST API Best Practices (With Code Examples)" at bounding box center [742, 332] width 1202 height 34
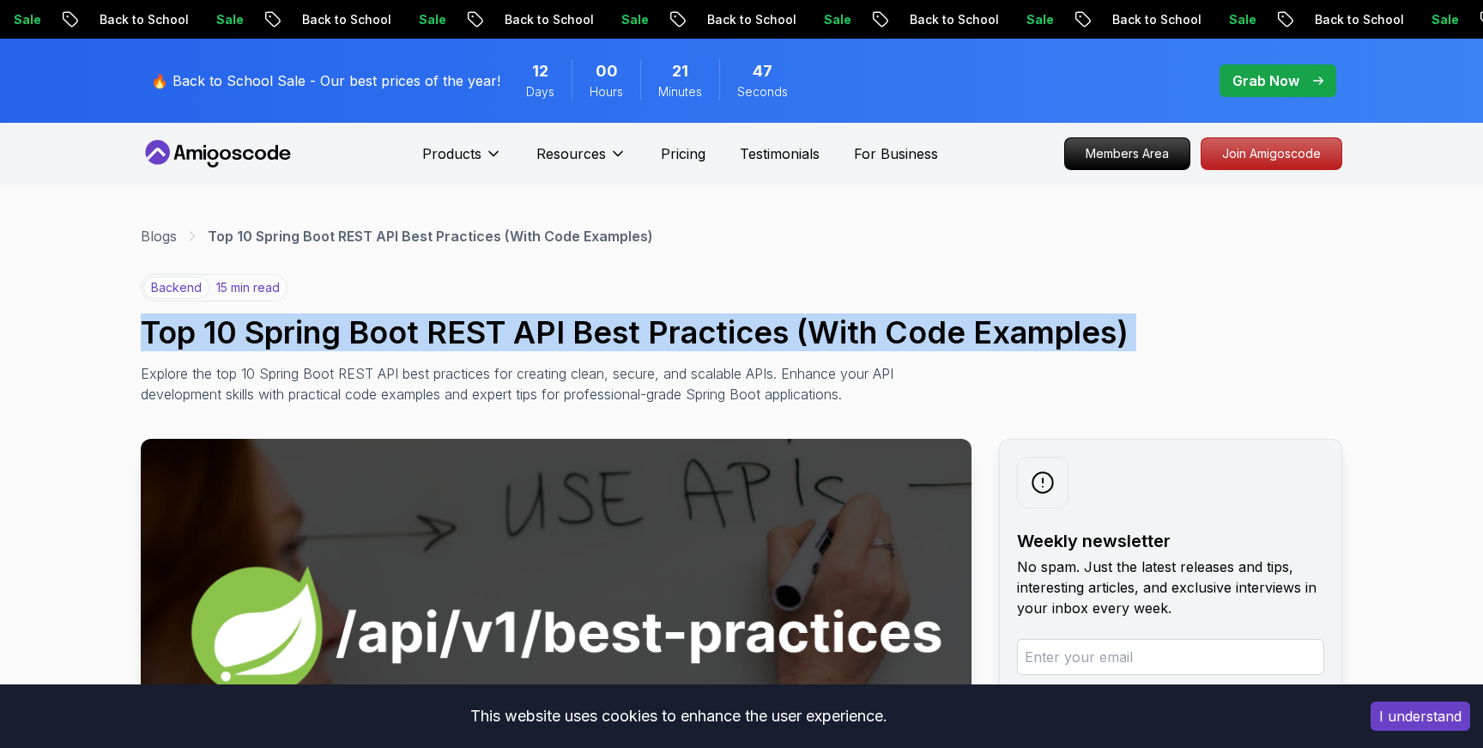
click at [631, 330] on h1 "Top 10 Spring Boot REST API Best Practices (With Code Examples)" at bounding box center [742, 332] width 1202 height 34
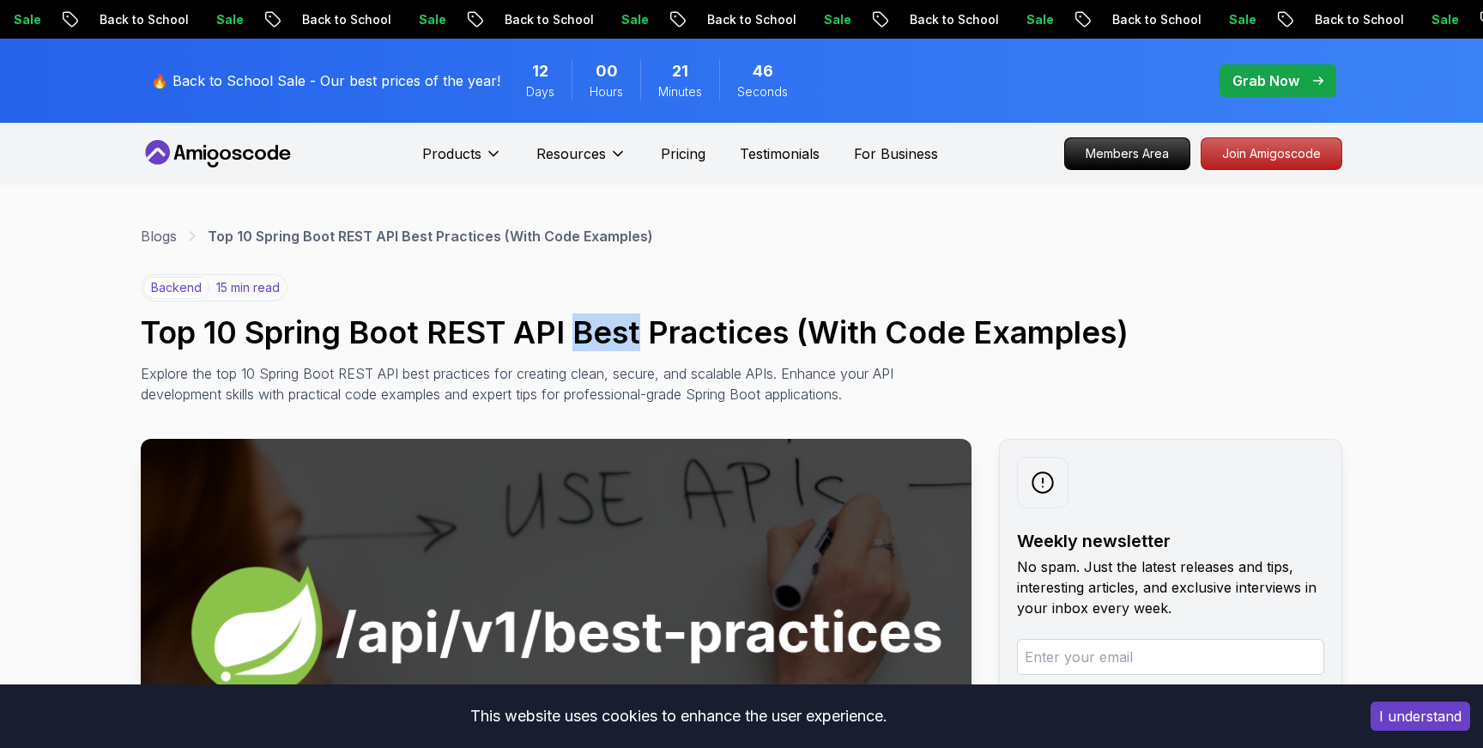
click at [631, 330] on h1 "Top 10 Spring Boot REST API Best Practices (With Code Examples)" at bounding box center [742, 332] width 1202 height 34
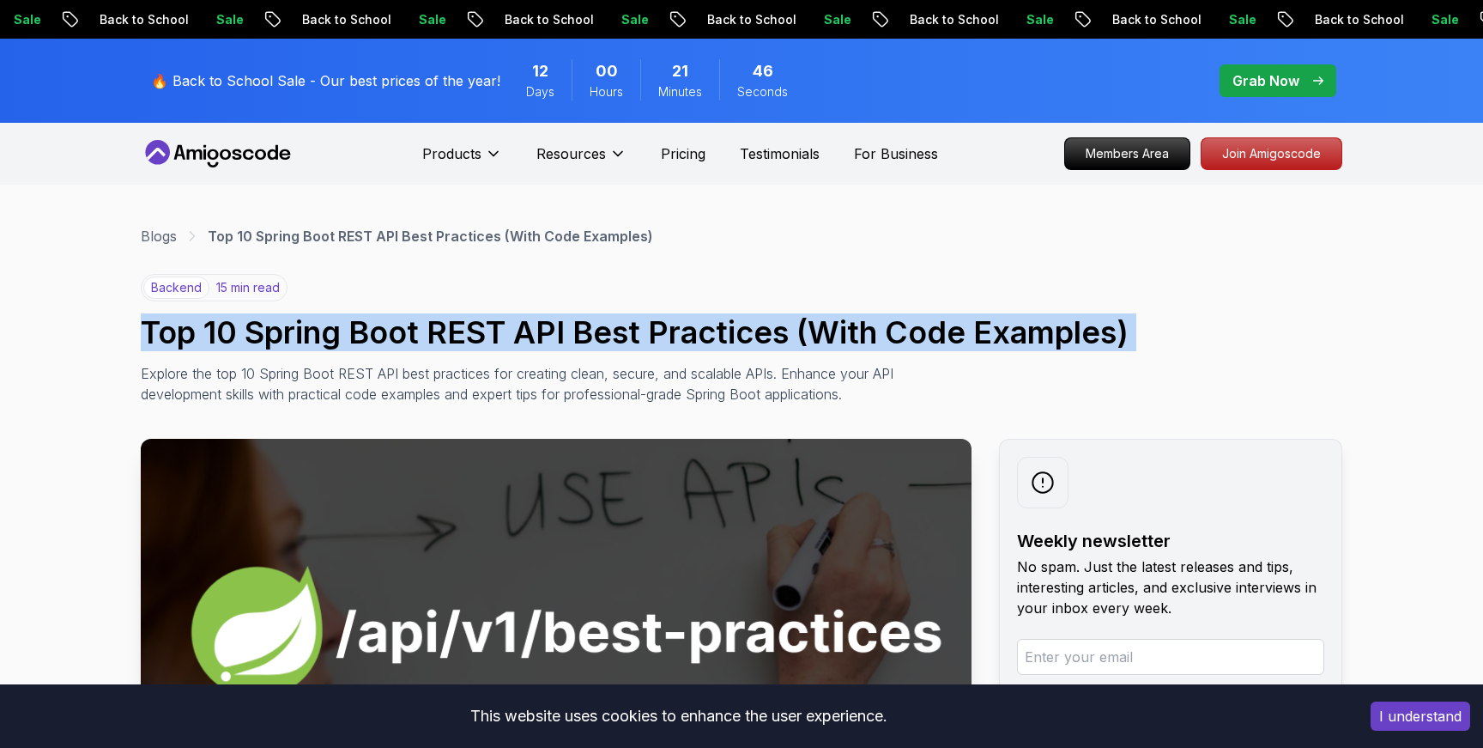
click at [631, 330] on h1 "Top 10 Spring Boot REST API Best Practices (With Code Examples)" at bounding box center [742, 332] width 1202 height 34
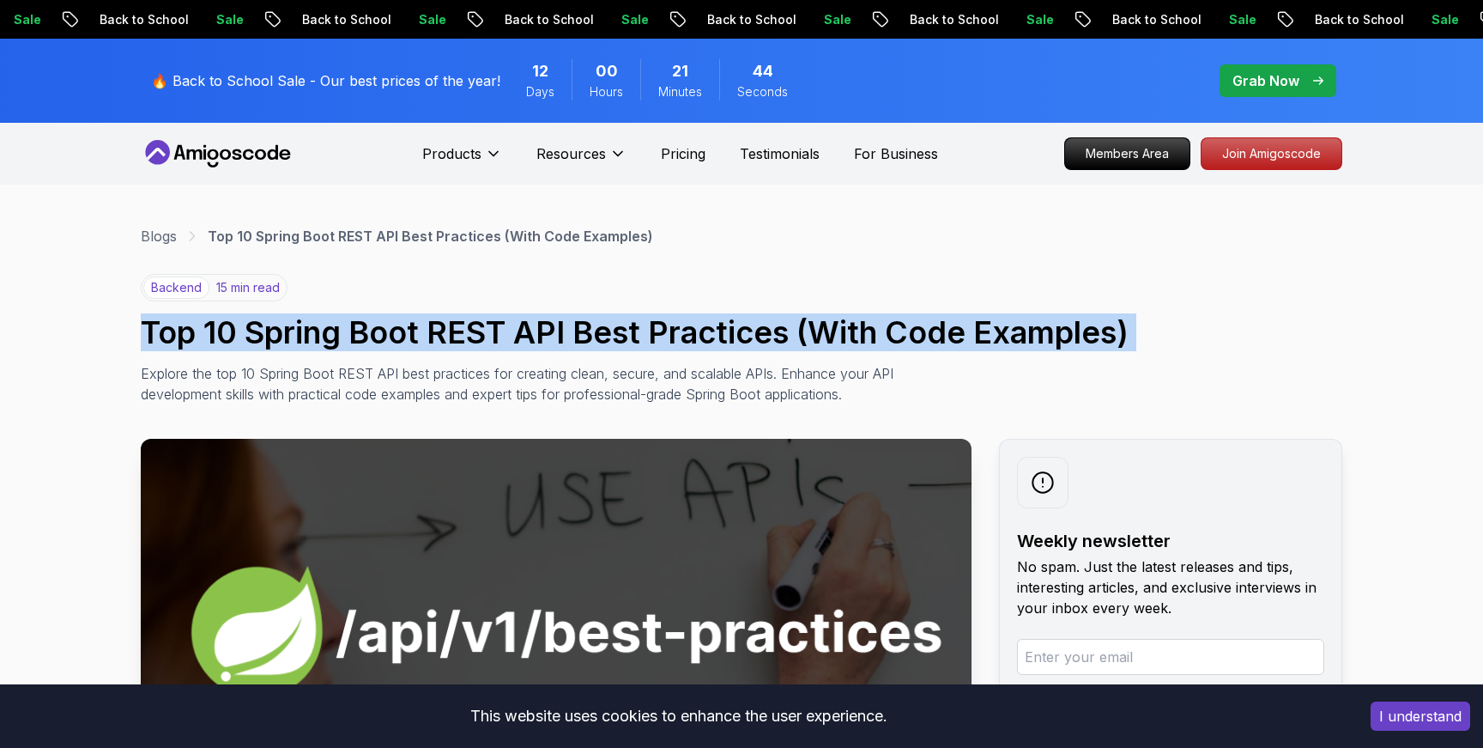
click at [623, 330] on h1 "Top 10 Spring Boot REST API Best Practices (With Code Examples)" at bounding box center [742, 332] width 1202 height 34
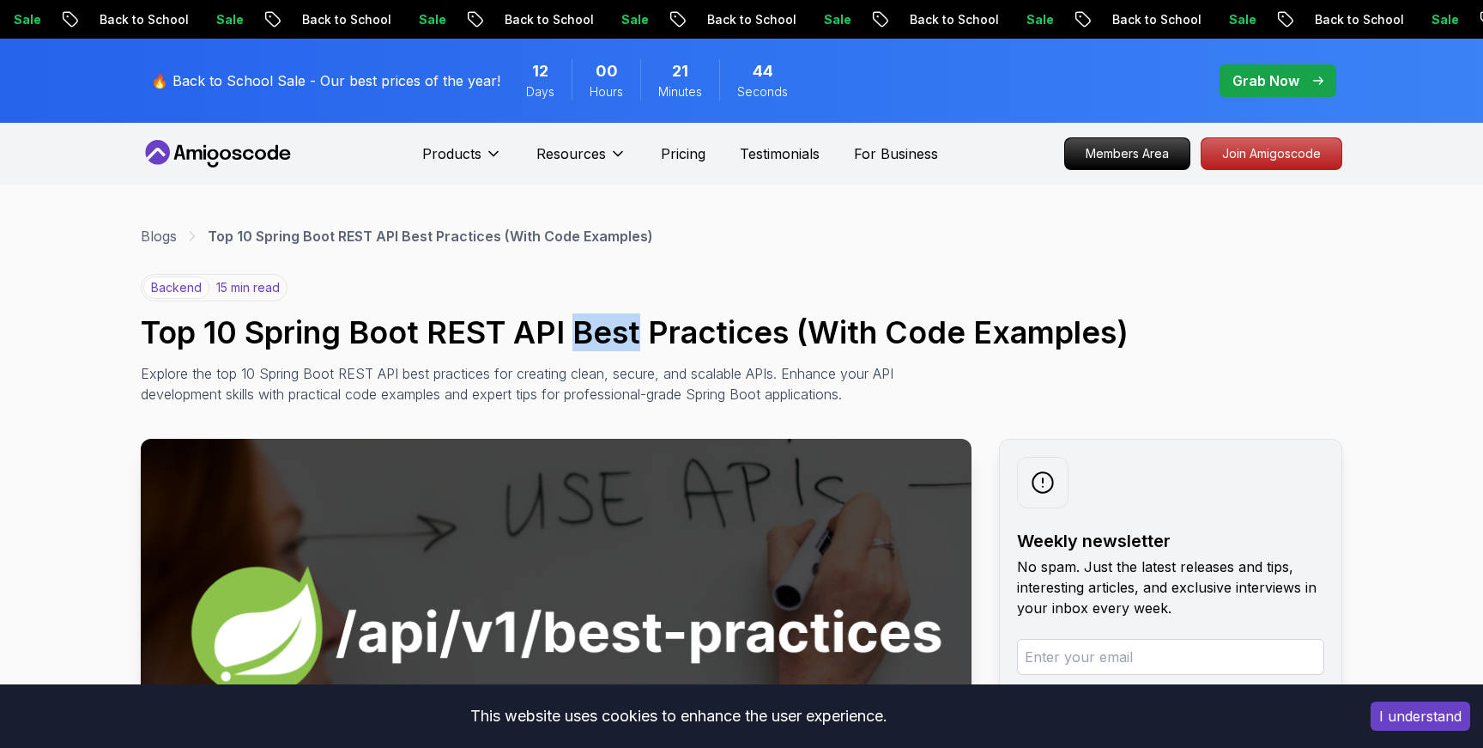
click at [623, 330] on h1 "Top 10 Spring Boot REST API Best Practices (With Code Examples)" at bounding box center [742, 332] width 1202 height 34
click at [674, 335] on h1 "Top 10 Spring Boot REST API Best Practices (With Code Examples)" at bounding box center [742, 332] width 1202 height 34
click at [823, 323] on h1 "Top 10 Spring Boot REST API Best Practices (With Code Examples)" at bounding box center [742, 332] width 1202 height 34
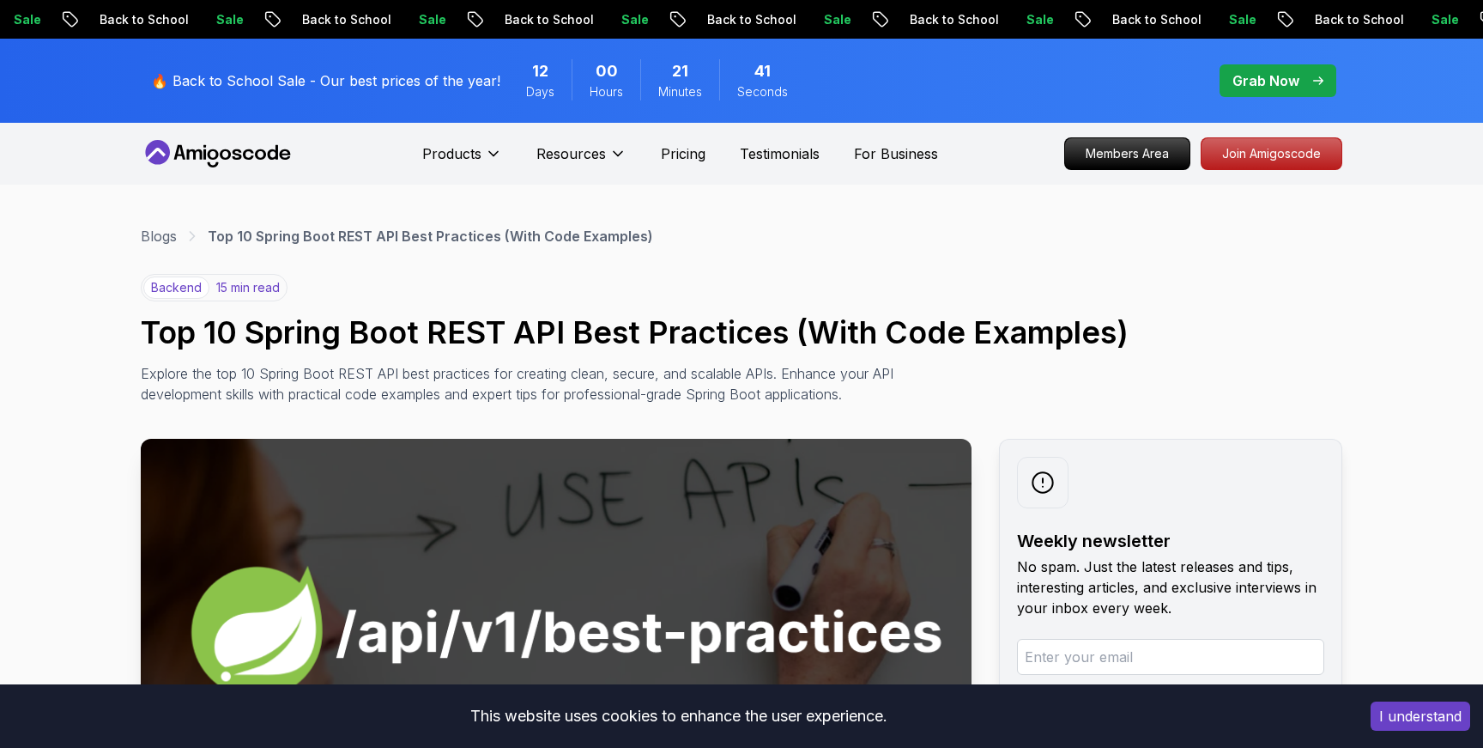
click at [921, 324] on h1 "Top 10 Spring Boot REST API Best Practices (With Code Examples)" at bounding box center [742, 332] width 1202 height 34
click at [981, 330] on h1 "Top 10 Spring Boot REST API Best Practices (With Code Examples)" at bounding box center [742, 332] width 1202 height 34
click at [1138, 329] on h1 "Top 10 Spring Boot REST API Best Practices (With Code Examples)" at bounding box center [742, 332] width 1202 height 34
